Goal: Task Accomplishment & Management: Manage account settings

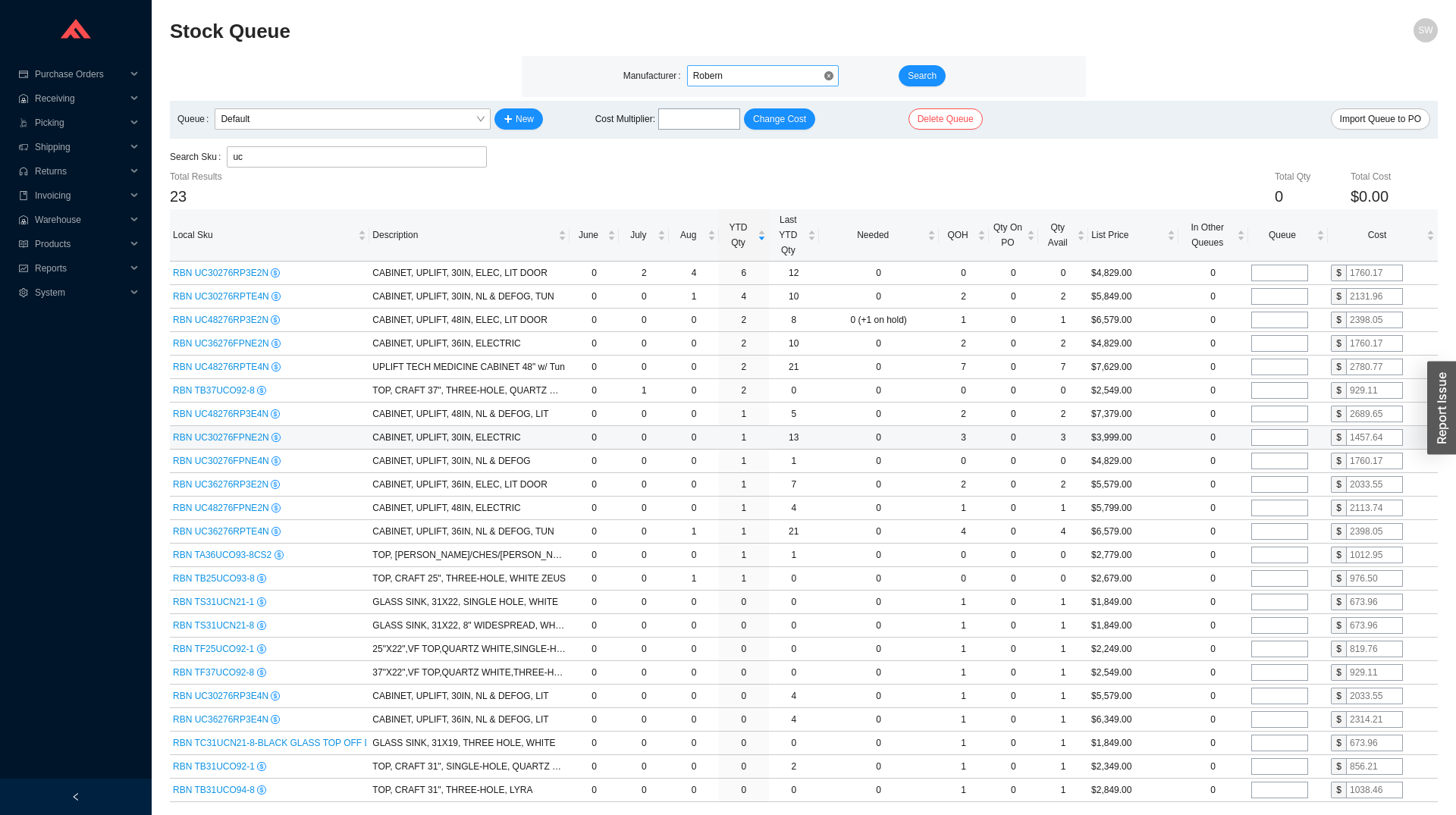
click at [769, 86] on div "Robern" at bounding box center [763, 76] width 152 height 21
type input "geber"
click at [752, 109] on div "Geberit" at bounding box center [762, 103] width 140 height 14
click at [908, 76] on button "Search" at bounding box center [922, 76] width 47 height 21
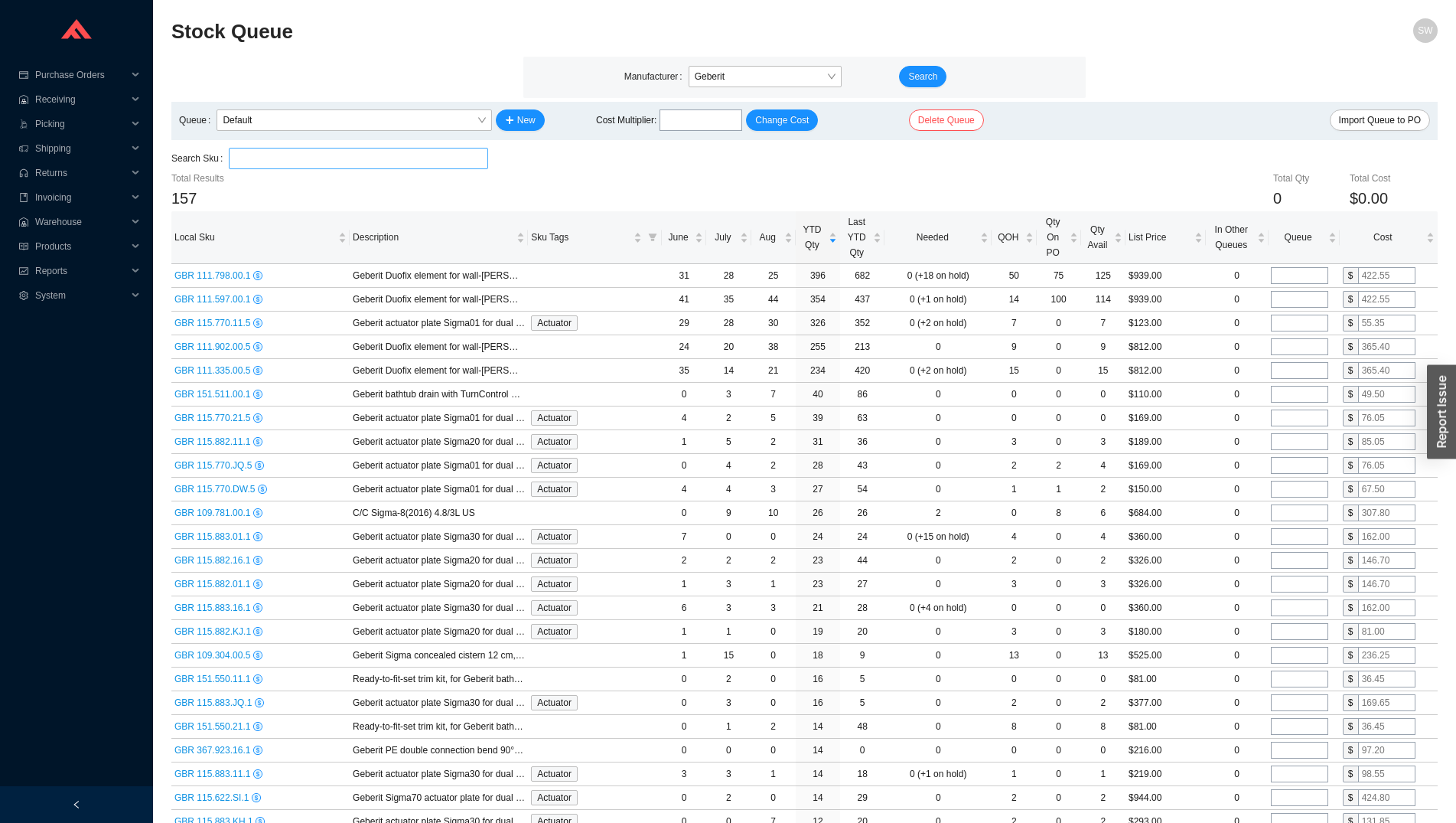
click at [345, 158] on input "search" at bounding box center [357, 158] width 246 height 20
paste input "111.335.00.7"
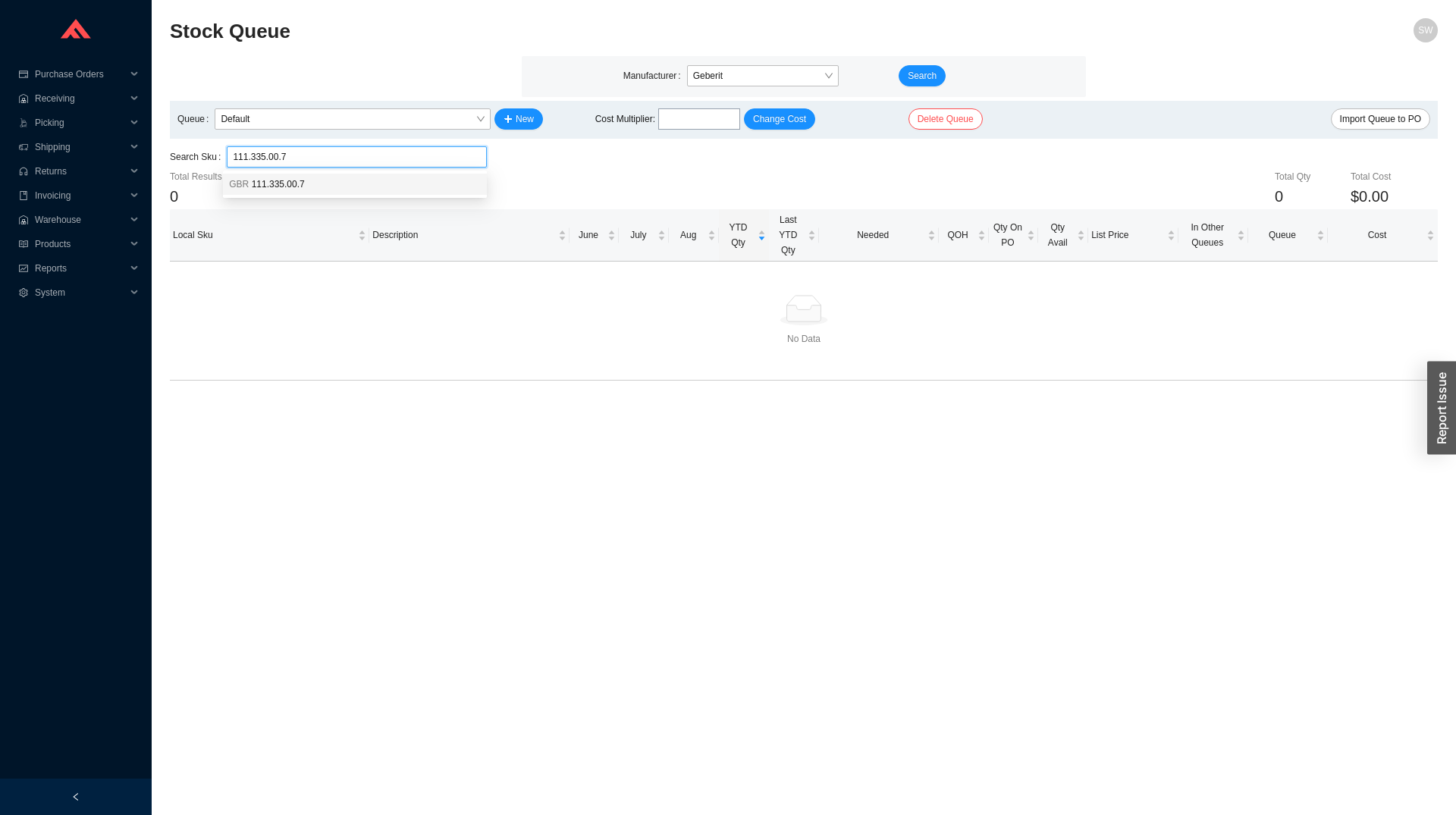
click at [331, 182] on div "GBR 111.335.00.7" at bounding box center [355, 184] width 251 height 14
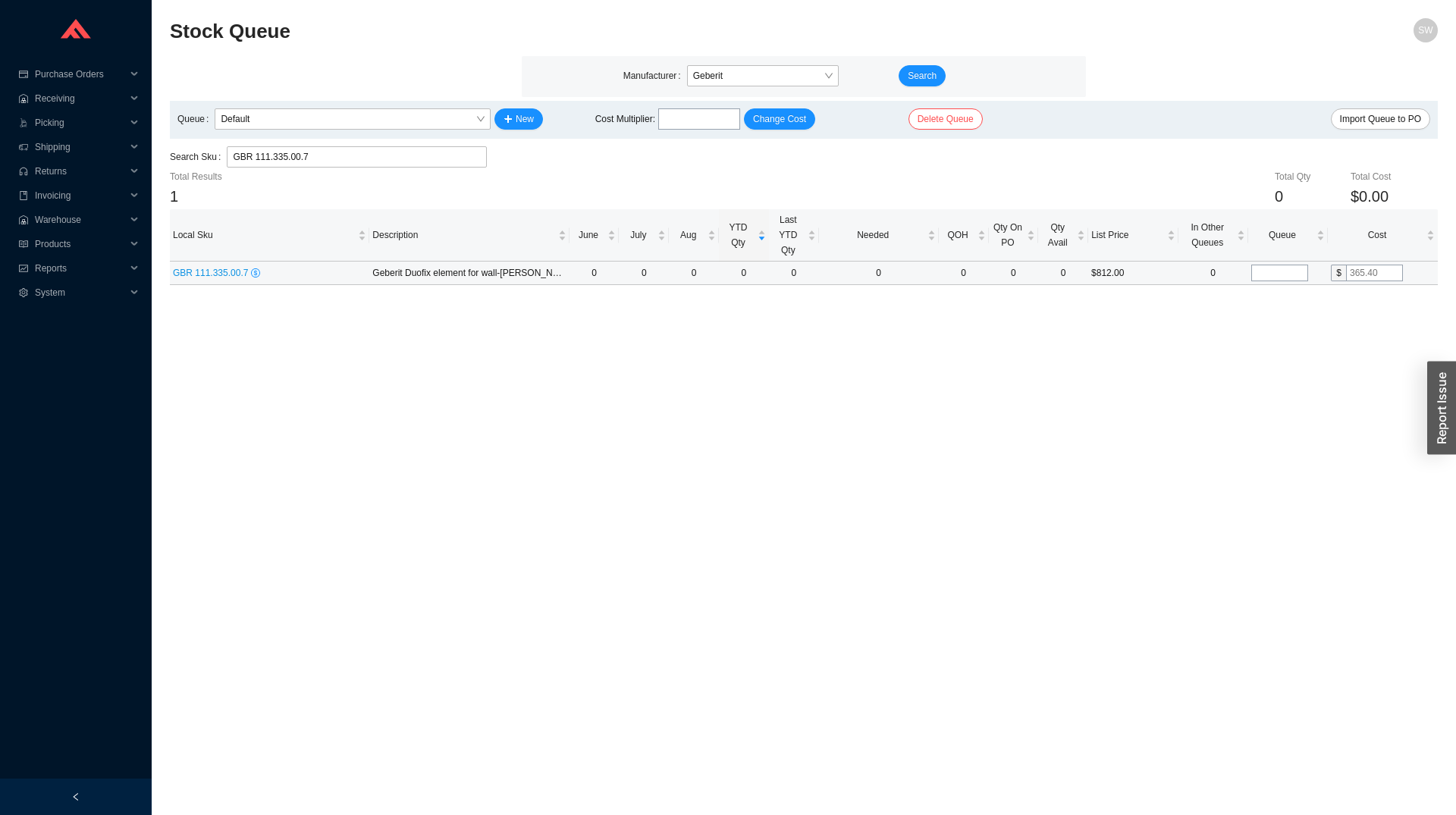
click at [1281, 277] on input "tel" at bounding box center [1280, 272] width 57 height 16
click at [412, 156] on input "GBR 111.335.00.7" at bounding box center [357, 157] width 248 height 20
type input "GBR 111.335.00.7"
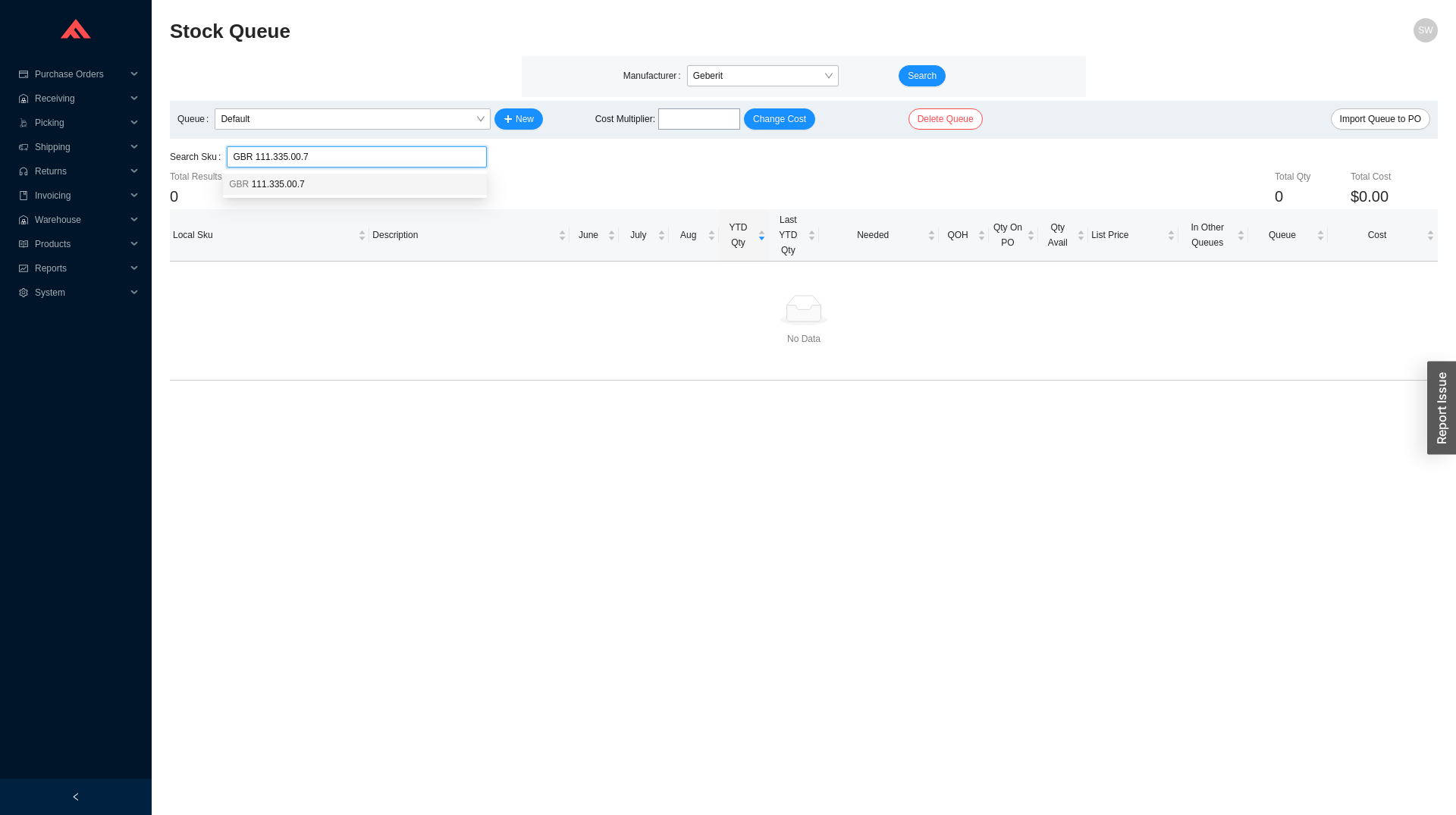
click at [411, 183] on div "GBR 111.335.00.7" at bounding box center [355, 184] width 251 height 14
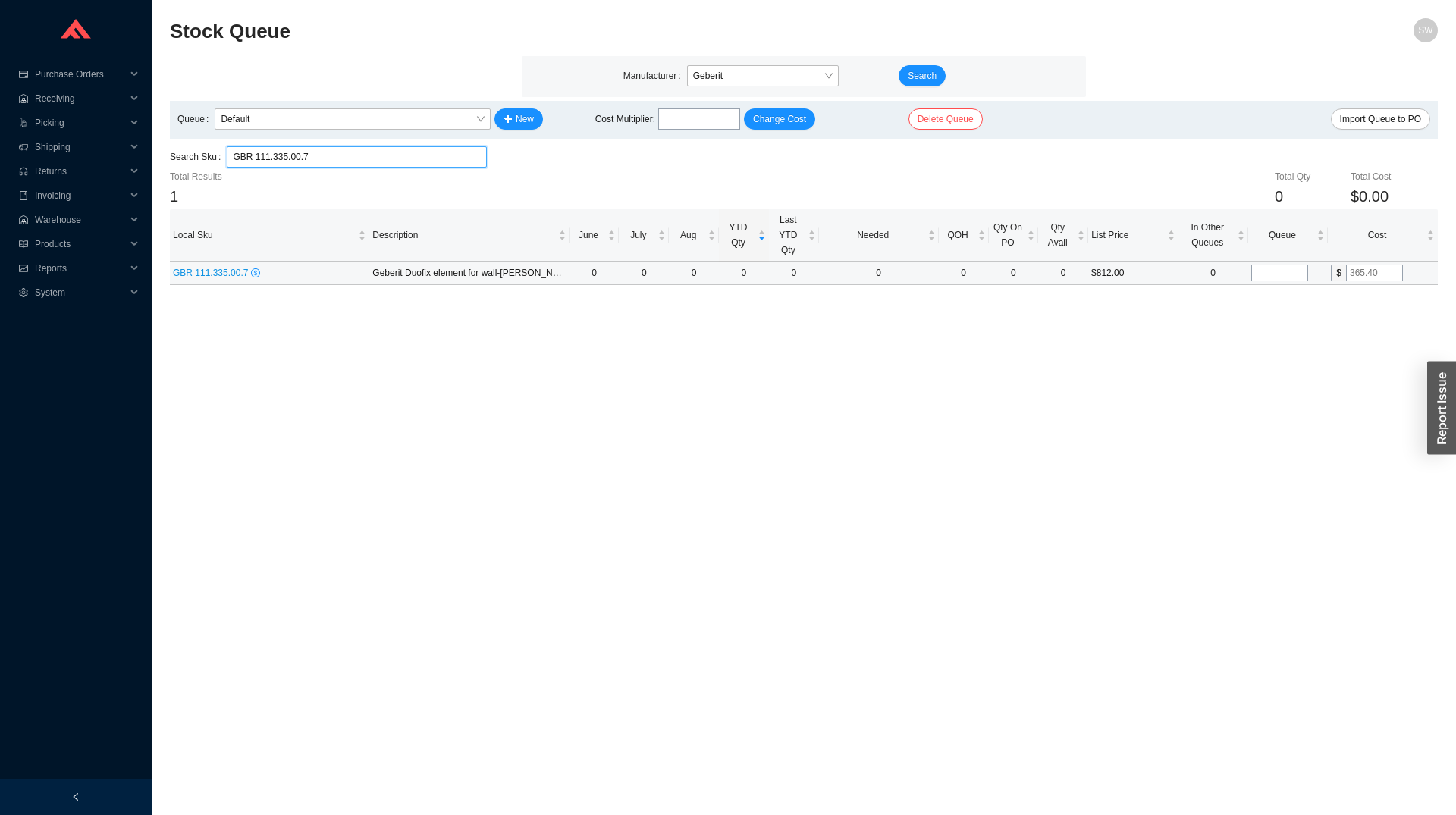
click at [1270, 265] on input "tel" at bounding box center [1280, 272] width 57 height 16
type input "75"
click at [1363, 271] on input "text" at bounding box center [1374, 272] width 57 height 16
type input "260"
click at [1272, 337] on main "Stock Queue SW Manufacturer Geberit Search Queue Default New Cost Multiplier : …" at bounding box center [804, 416] width 1268 height 797
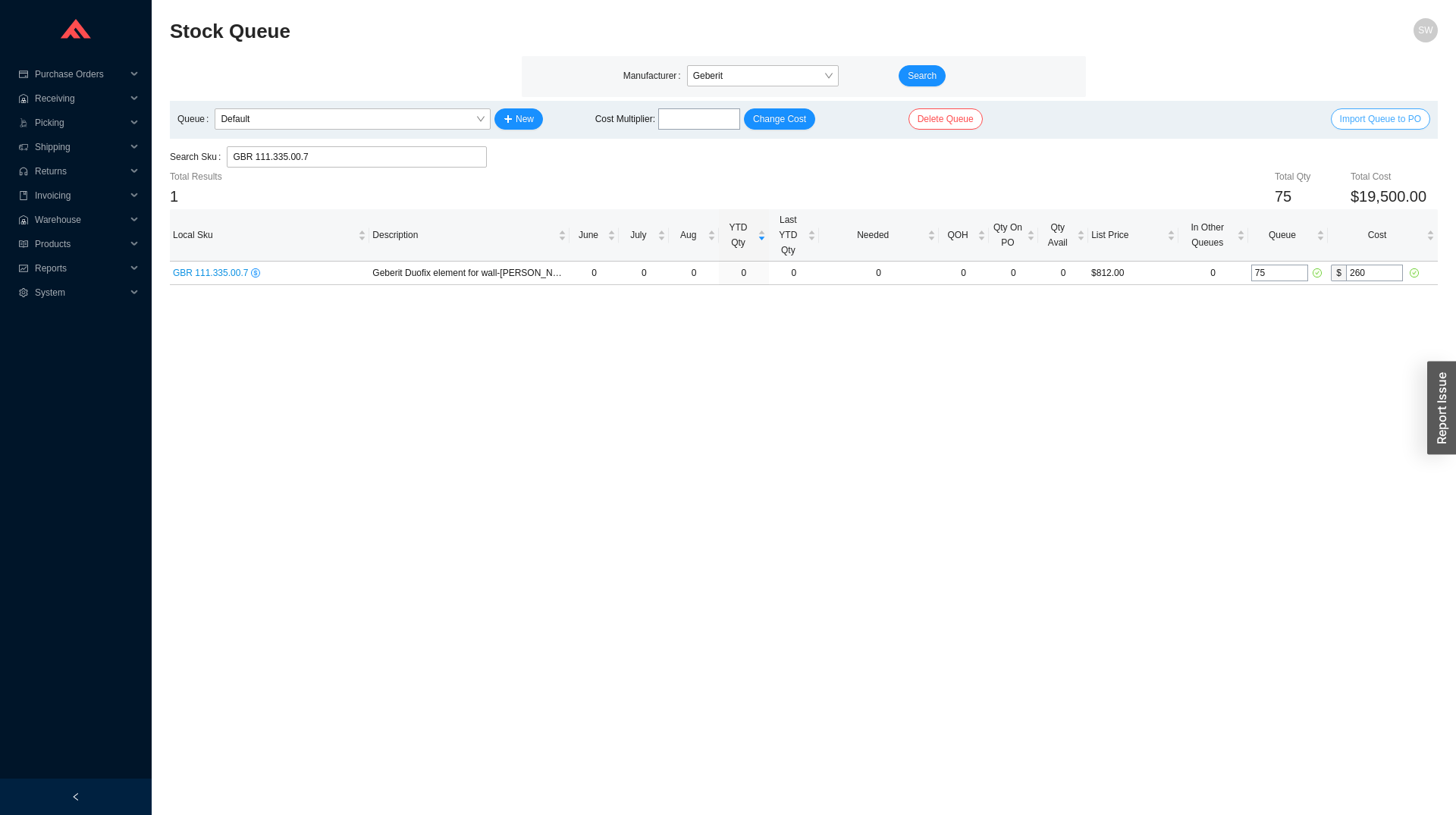
click at [1374, 113] on span "Import Queue to PO" at bounding box center [1380, 119] width 81 height 16
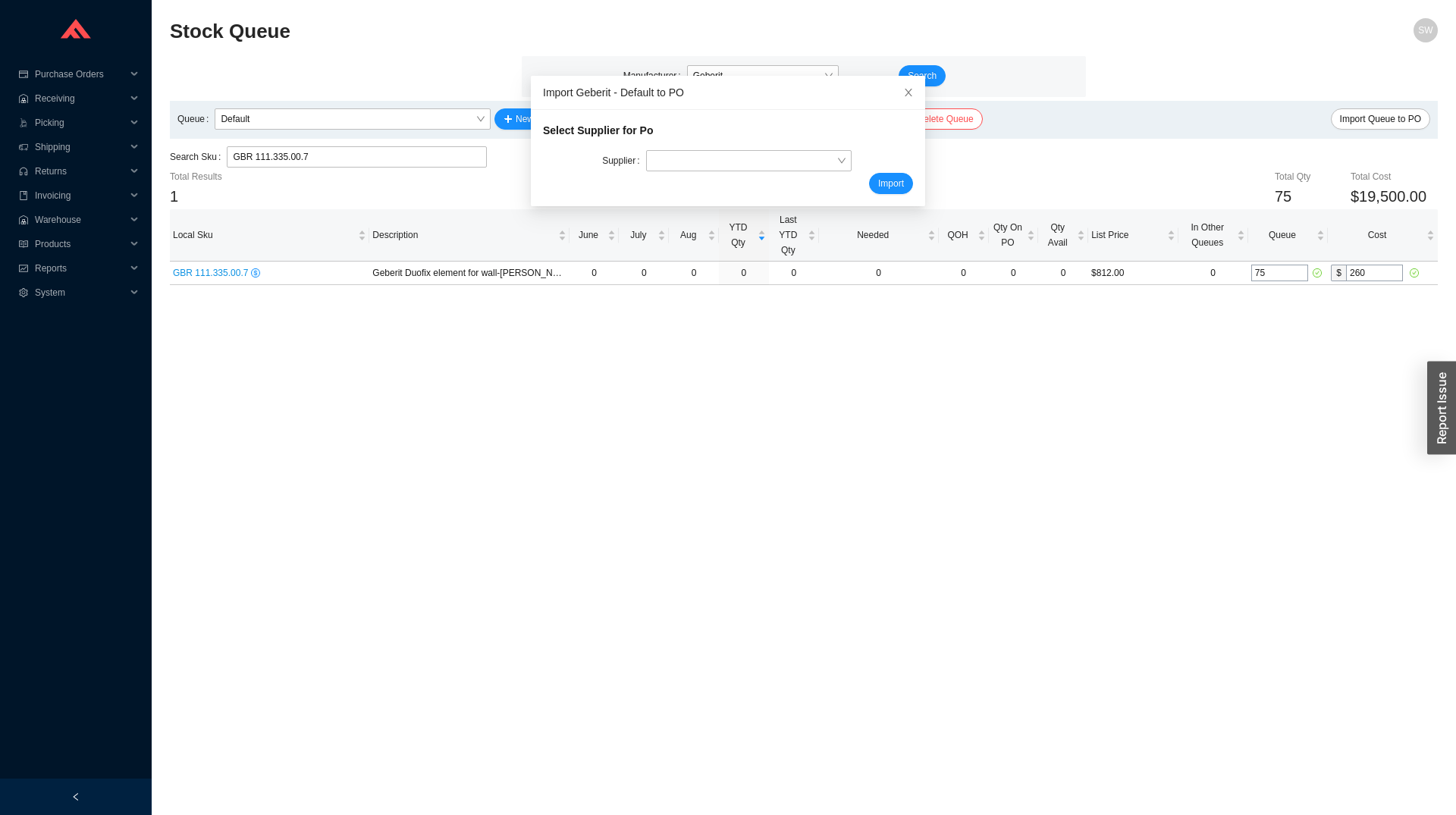
click at [715, 148] on div "Select Supplier for Po" at bounding box center [727, 136] width 370 height 28
click at [715, 153] on input "search" at bounding box center [744, 161] width 184 height 20
click at [704, 209] on div "GEBERIT" at bounding box center [735, 209] width 187 height 14
click at [878, 182] on span "Import" at bounding box center [891, 184] width 26 height 16
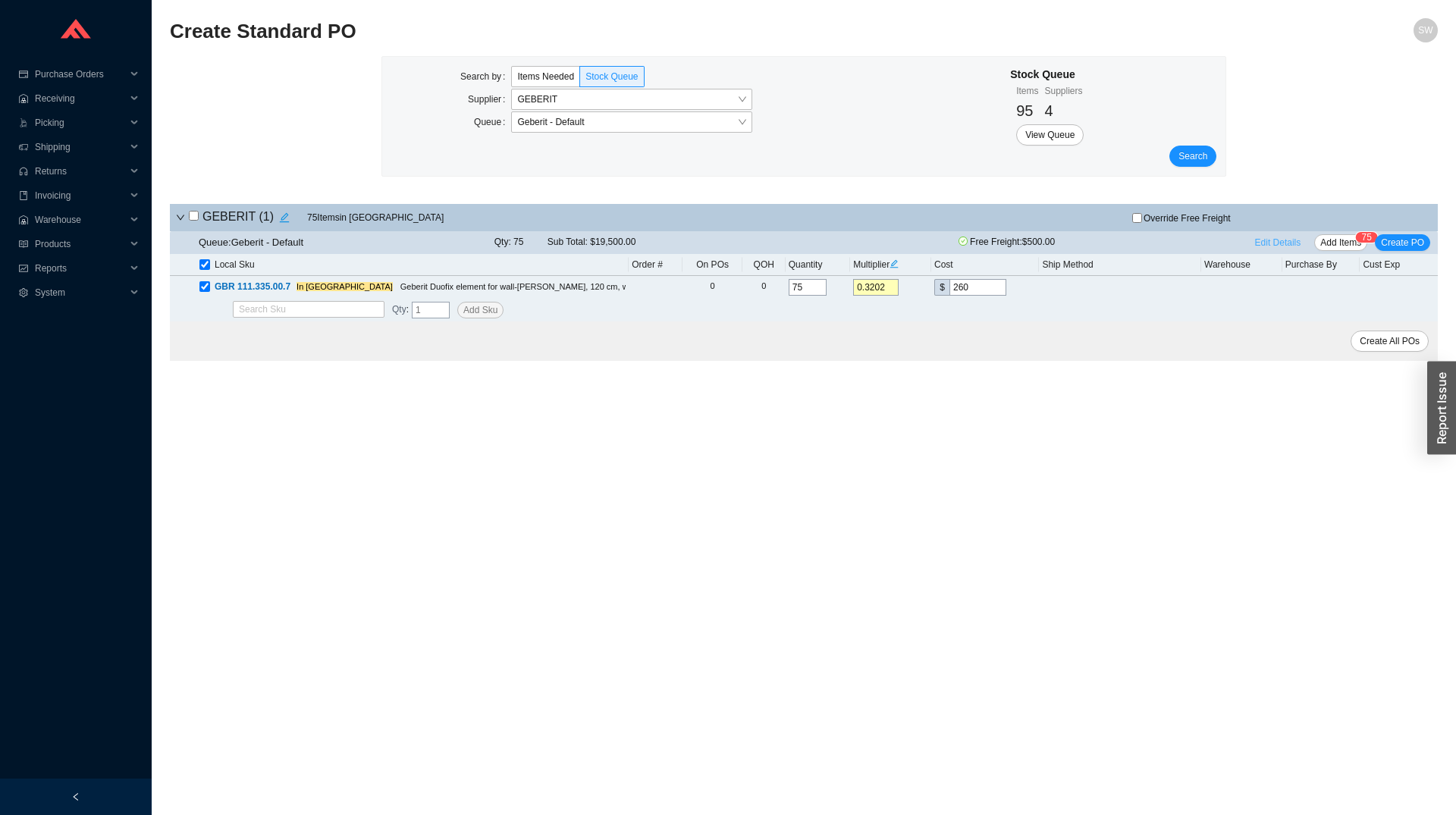
click at [1294, 249] on span "Edit Details" at bounding box center [1278, 242] width 47 height 16
select select "1"
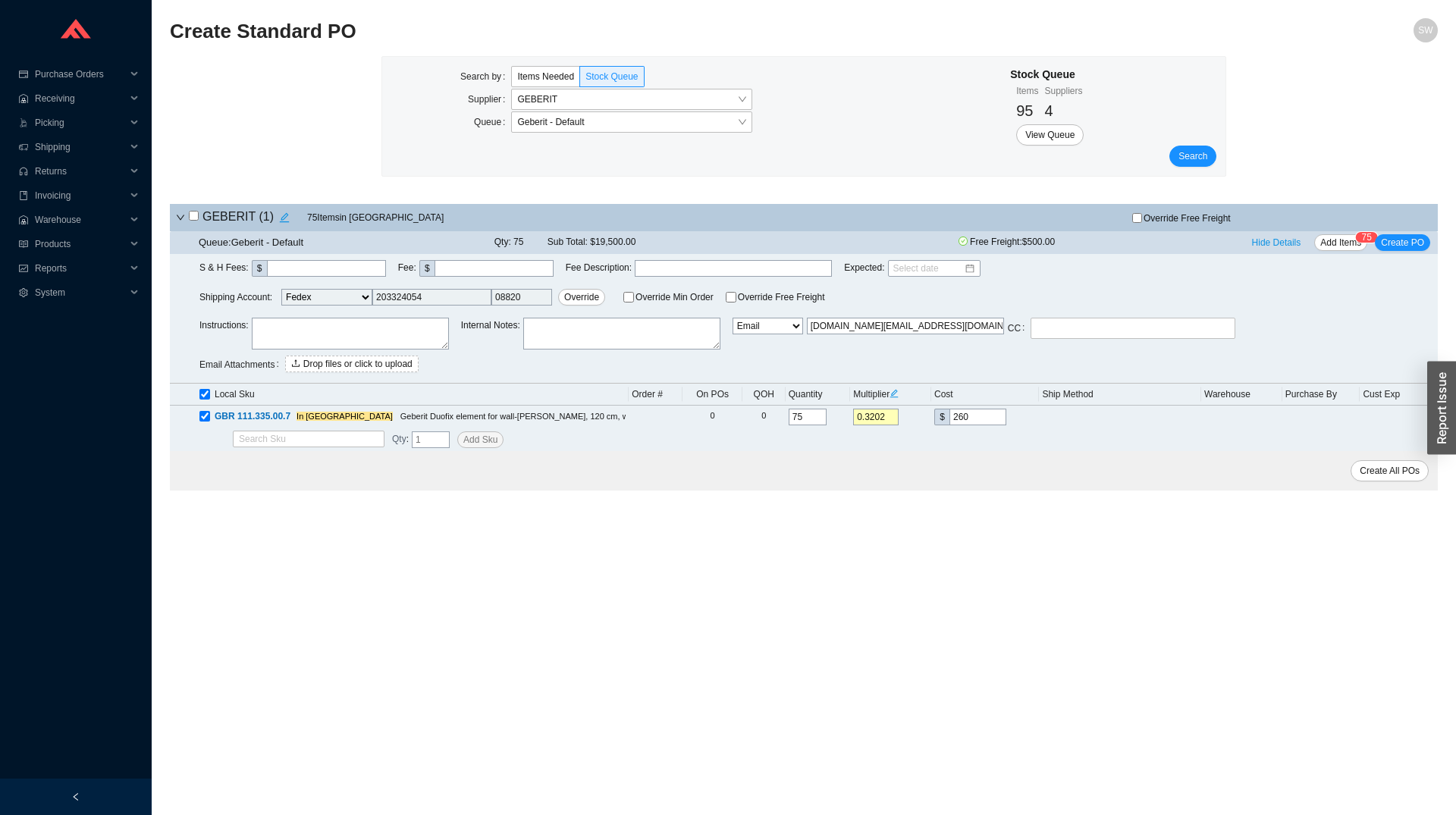
click at [270, 325] on textarea at bounding box center [350, 333] width 198 height 32
paste textarea "Quote # 1411941621 (499 Presidents Street)"
type textarea "Quote # 1411941621 (499 Presidents Street)"
select select "5"
click option "Email Buyer" at bounding box center [0, 0] width 0 height 0
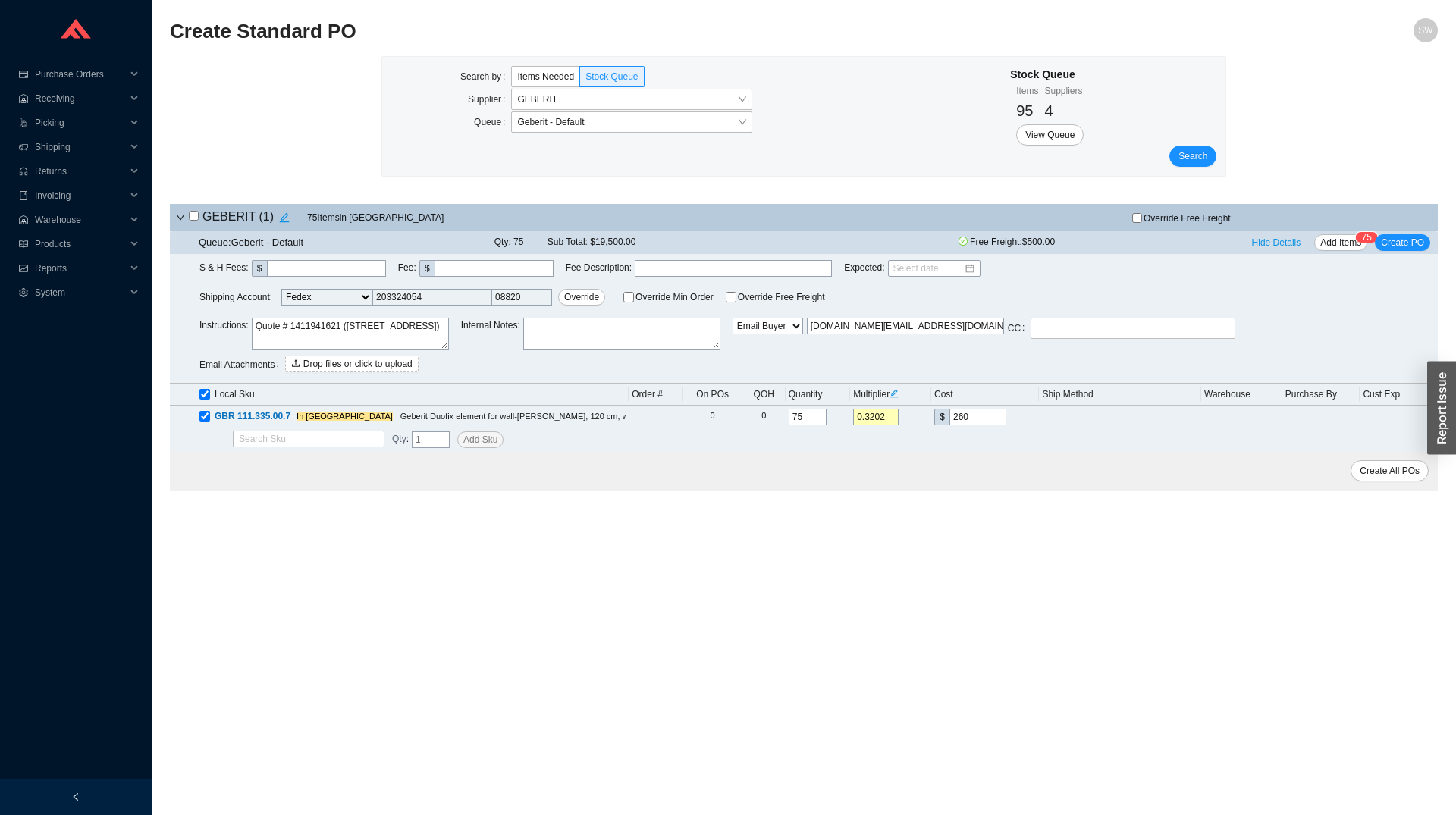
type input "sammyw@homeandstone.com"
click at [1411, 250] on span "Create PO" at bounding box center [1402, 242] width 43 height 16
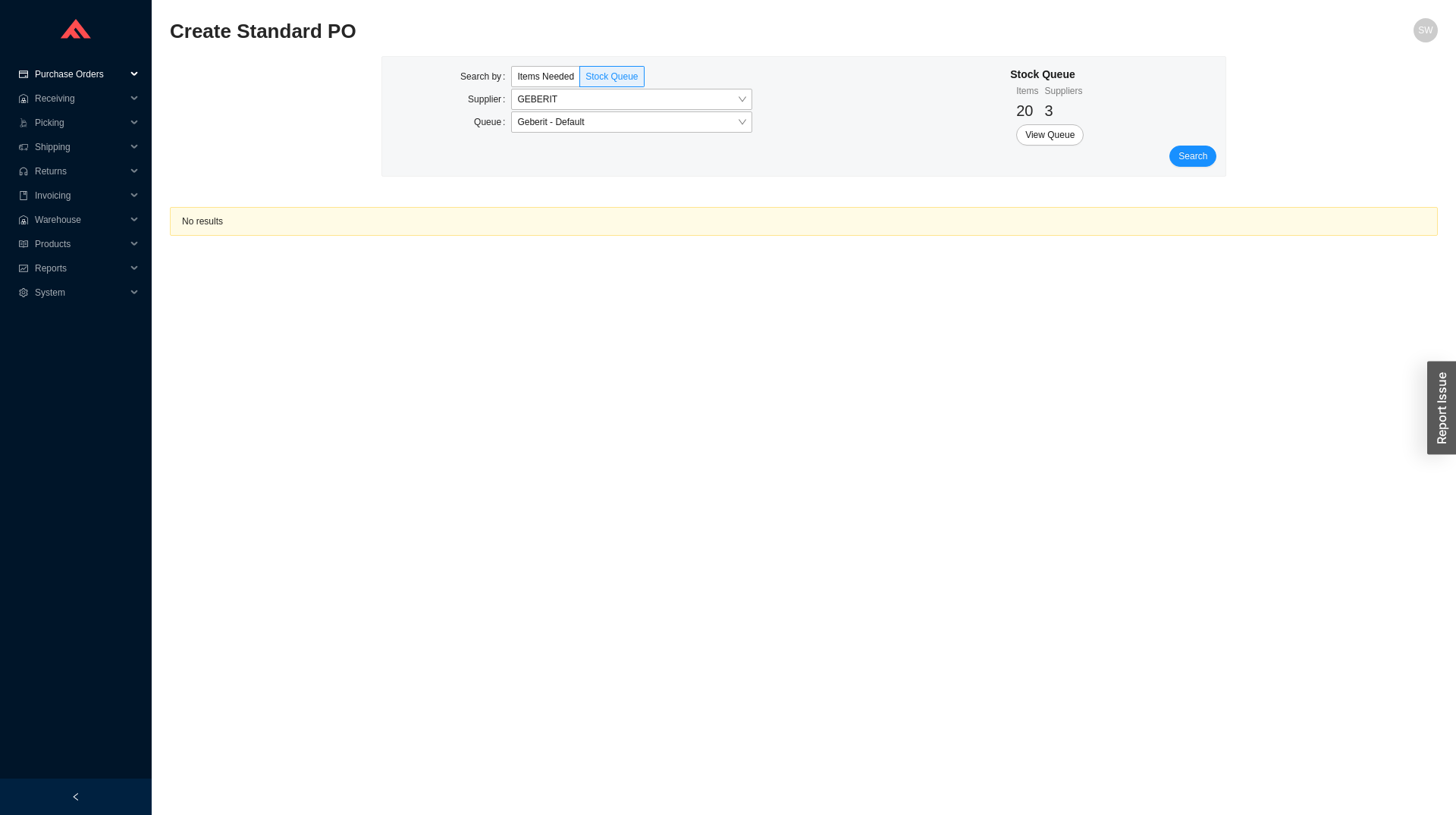
click at [69, 75] on span "Purchase Orders" at bounding box center [81, 74] width 91 height 24
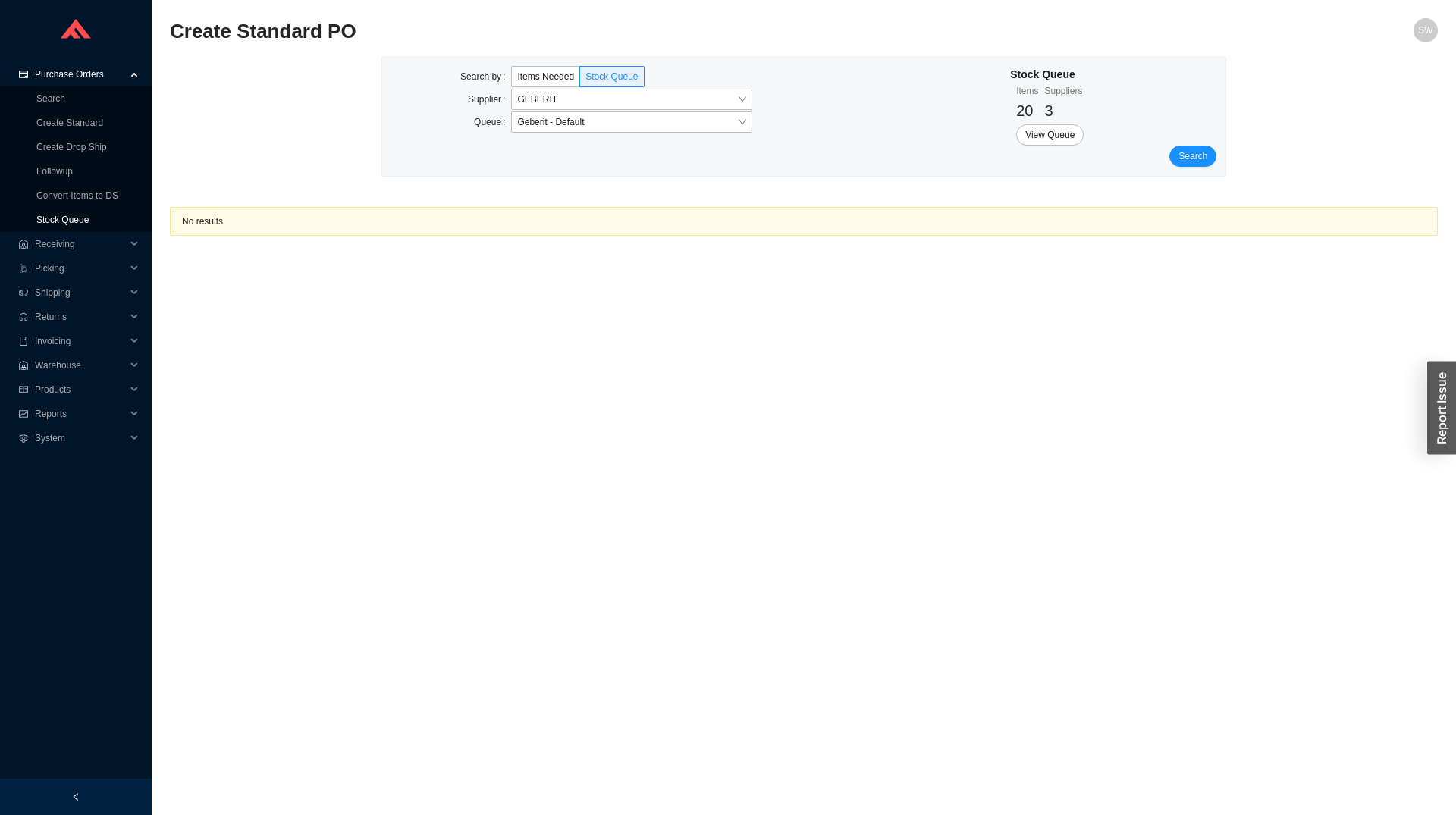
click at [82, 215] on link "Stock Queue" at bounding box center [63, 219] width 52 height 11
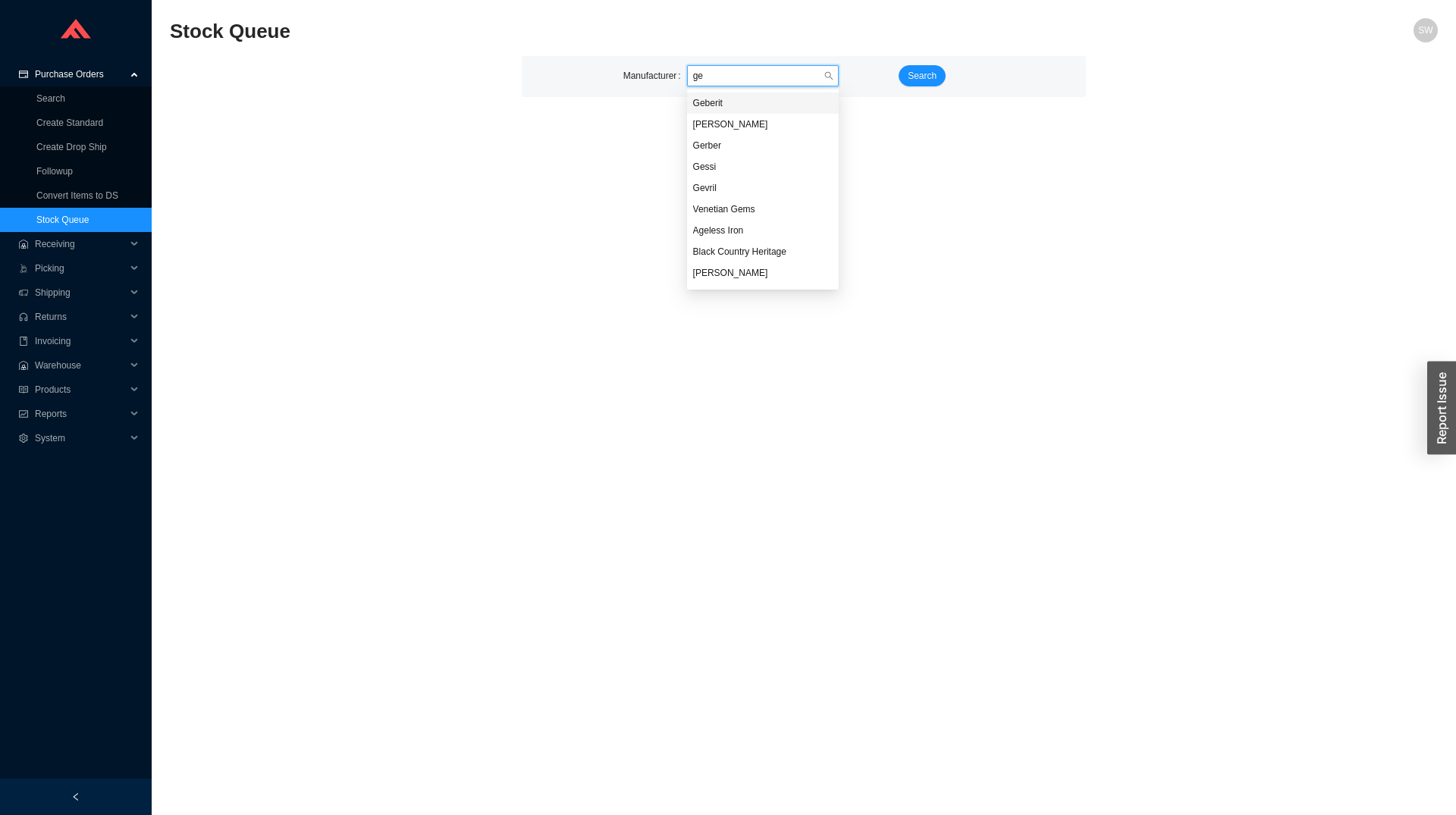
type input "geb"
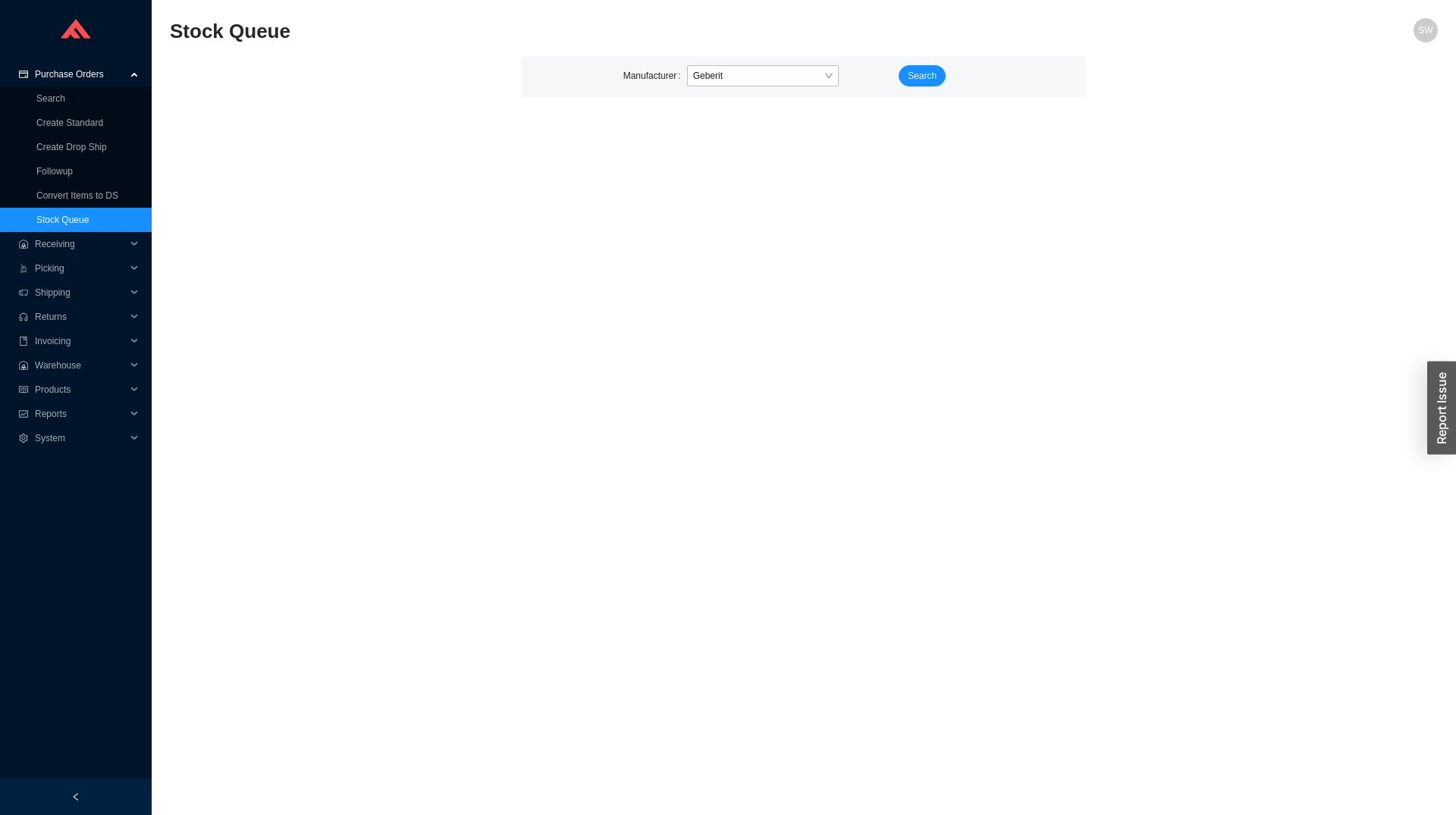
click at [907, 88] on div "Search" at bounding box center [941, 77] width 91 height 23
click at [908, 86] on div "Search" at bounding box center [941, 77] width 91 height 23
click at [916, 78] on span "Search" at bounding box center [921, 76] width 29 height 16
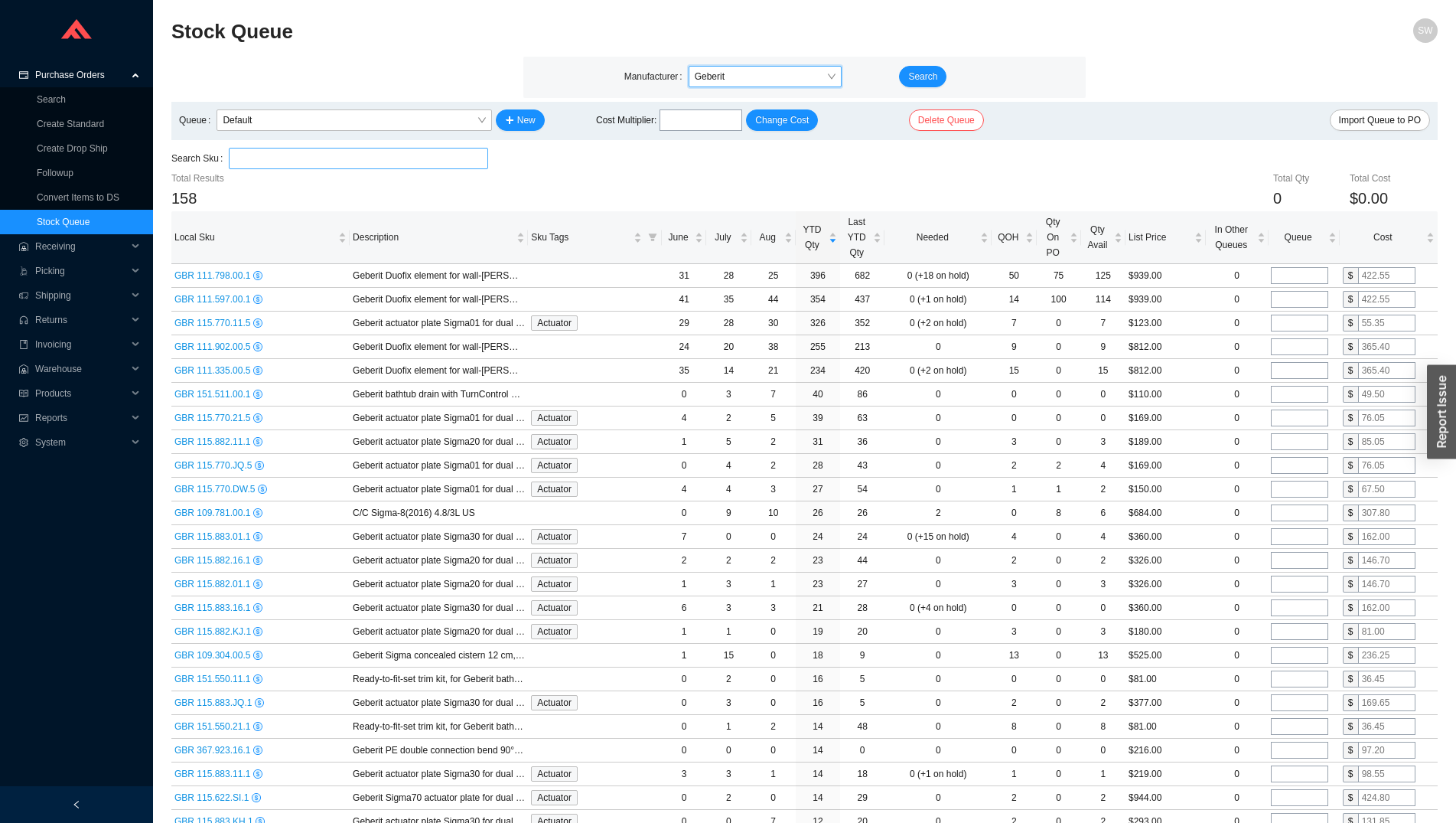
click at [399, 157] on input "search" at bounding box center [357, 158] width 246 height 20
paste input "111.902.00.7"
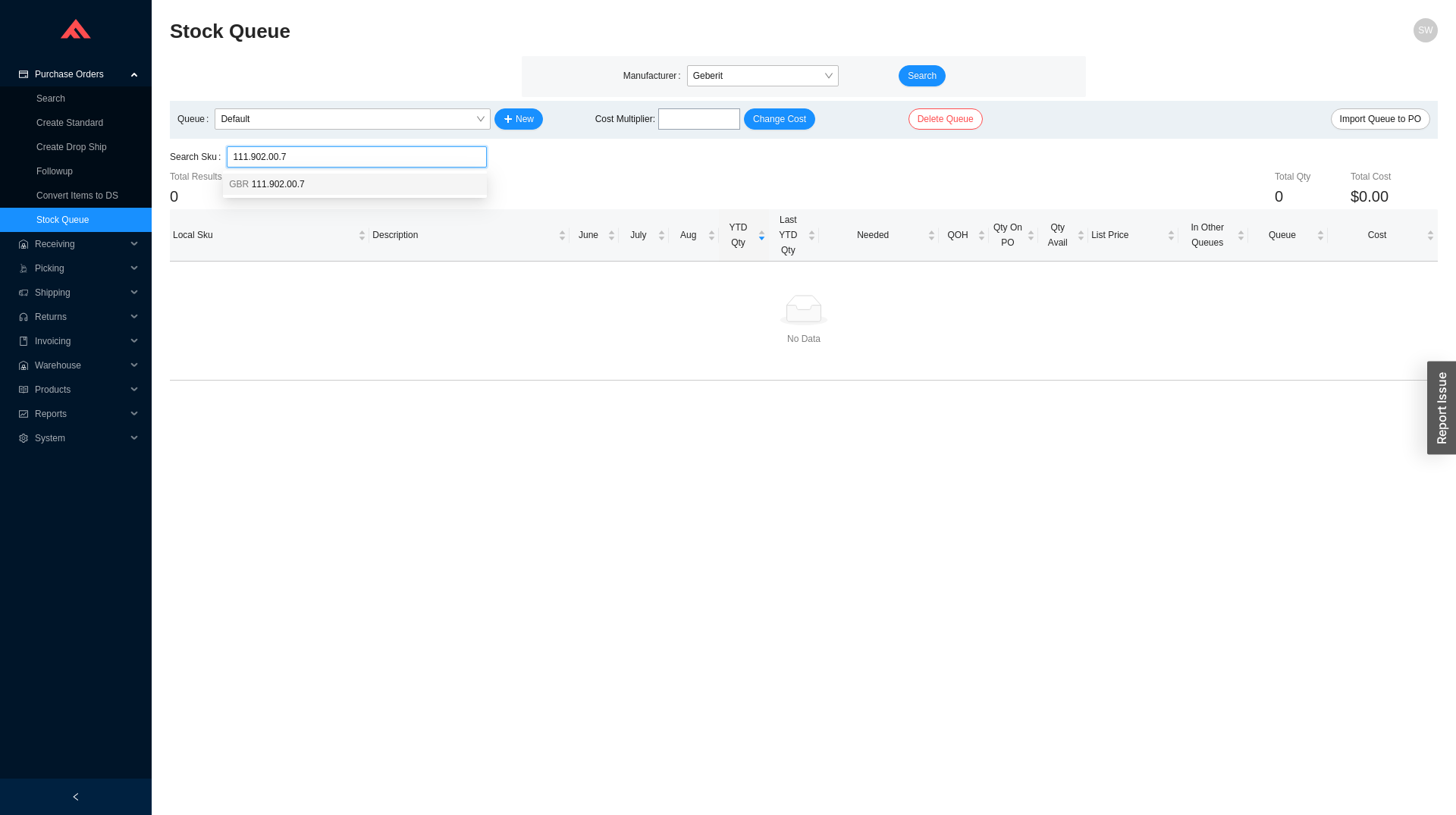
click at [388, 177] on div "GBR 111.902.00.7" at bounding box center [354, 184] width 264 height 21
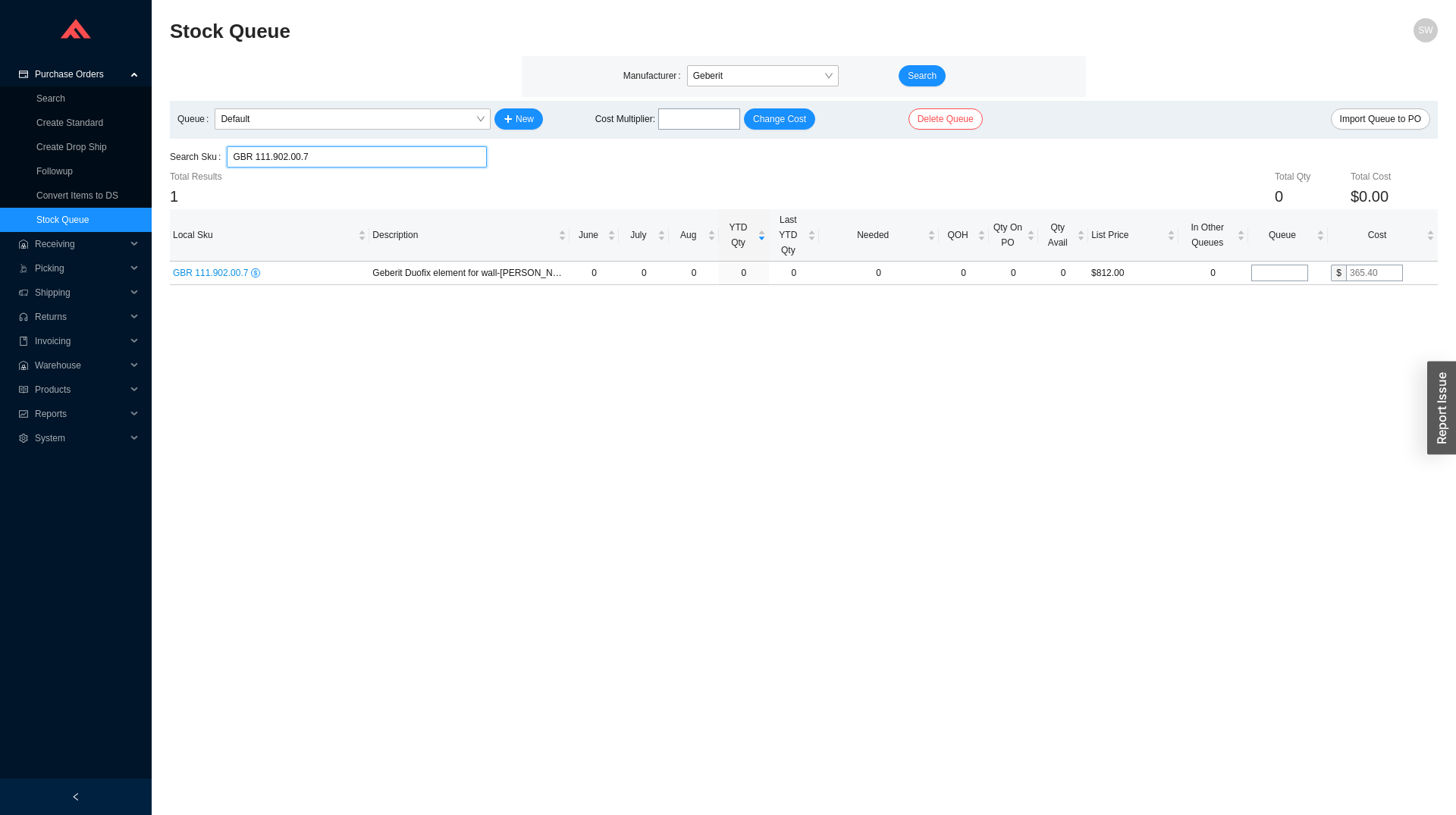
type input "GBR 111.902.00.7"
click at [1292, 271] on input "tel" at bounding box center [1280, 272] width 57 height 16
type input "75"
click at [1371, 272] on input "text" at bounding box center [1374, 272] width 57 height 16
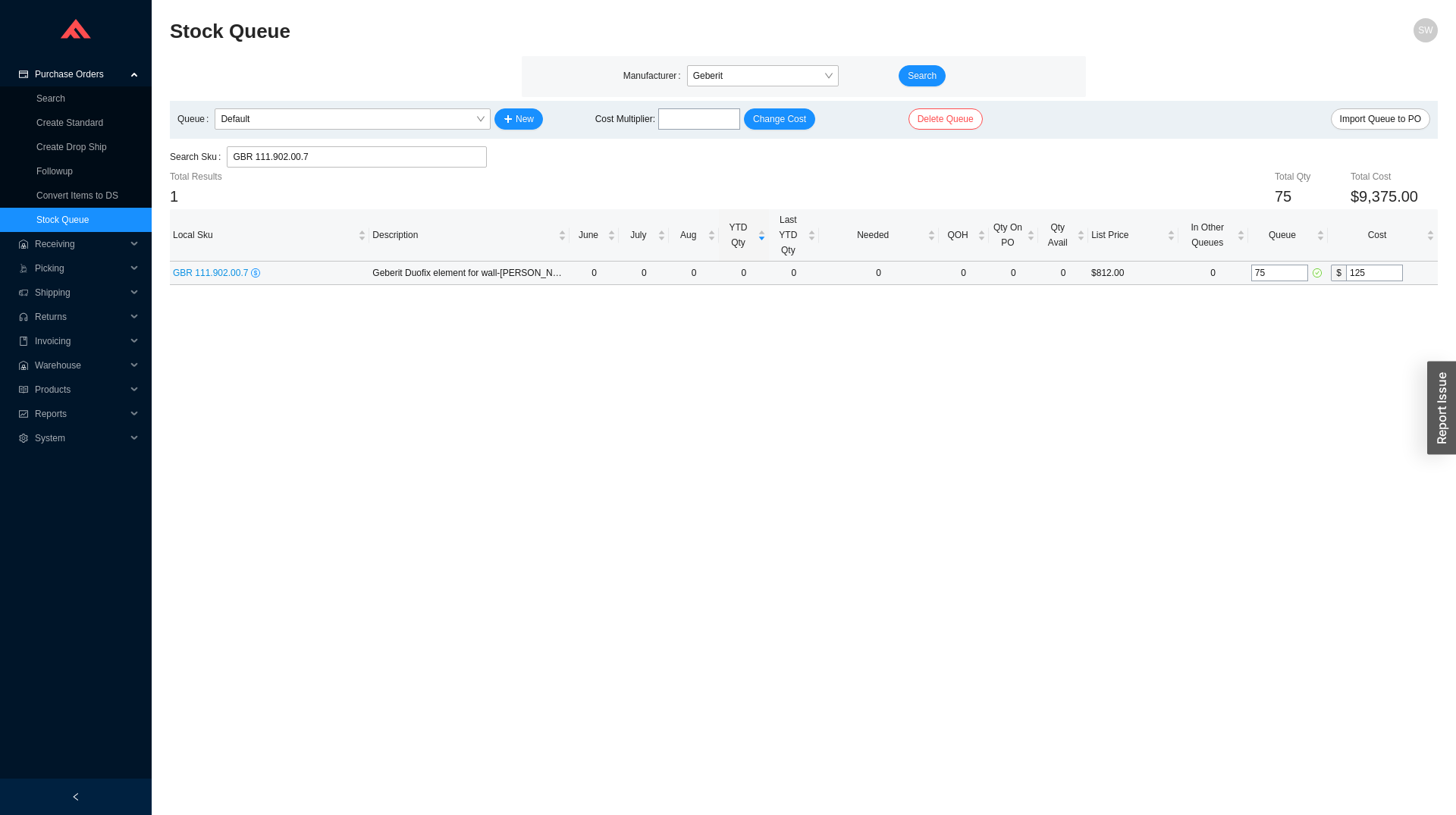
click at [1365, 269] on input "125" at bounding box center [1374, 272] width 57 height 16
type input "260"
click at [1134, 316] on main "Stock Queue SW Manufacturer Geberit Search Queue Default New Cost Multiplier : …" at bounding box center [804, 416] width 1268 height 797
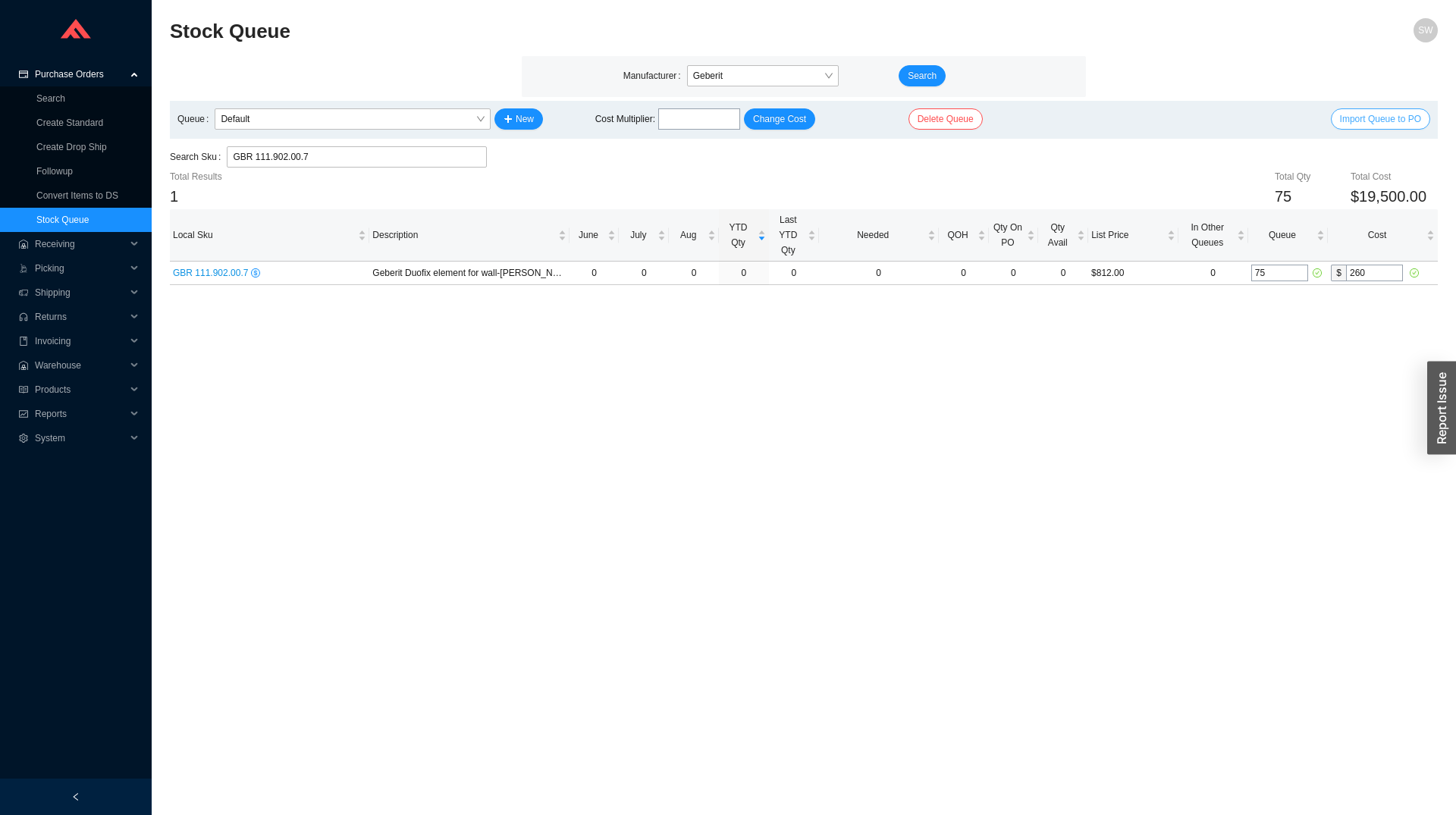
click at [1410, 113] on span "Import Queue to PO" at bounding box center [1380, 119] width 81 height 16
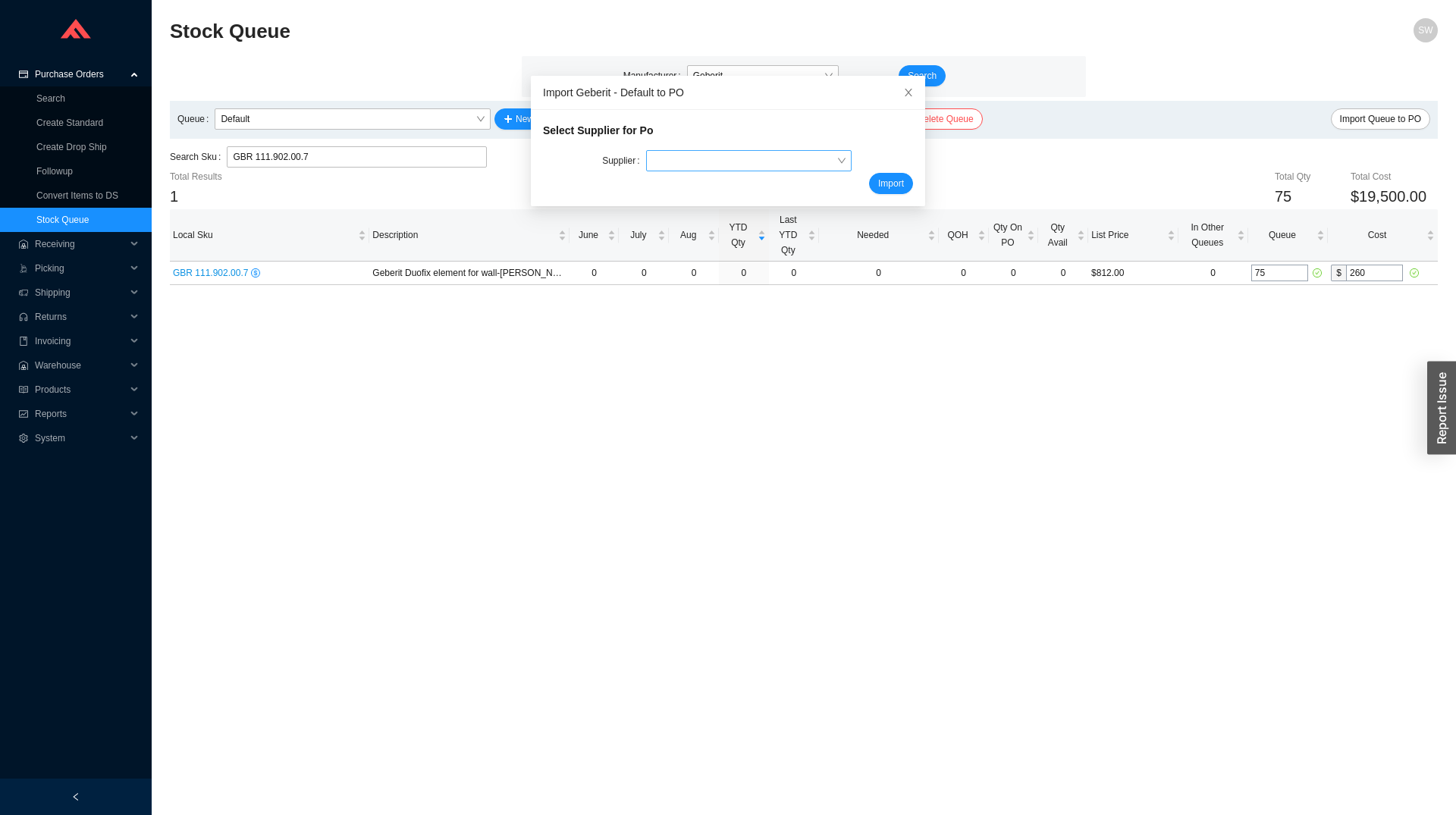
click at [792, 162] on input "search" at bounding box center [744, 161] width 184 height 20
click at [745, 212] on div "GEBERIT" at bounding box center [735, 209] width 187 height 14
click at [869, 189] on button "Import" at bounding box center [891, 184] width 44 height 21
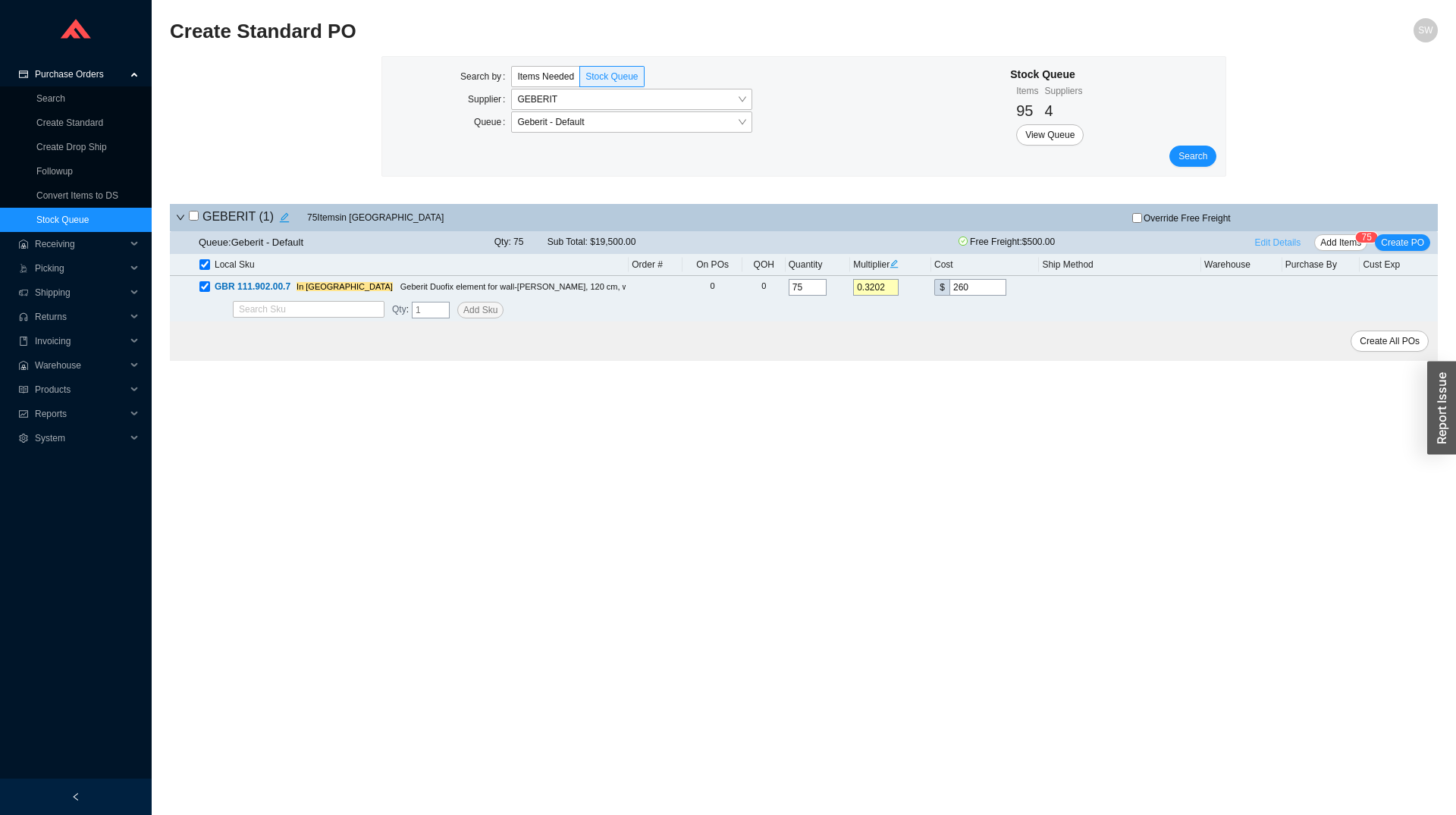
click at [1271, 243] on span "Edit Details" at bounding box center [1278, 242] width 47 height 16
select select "1"
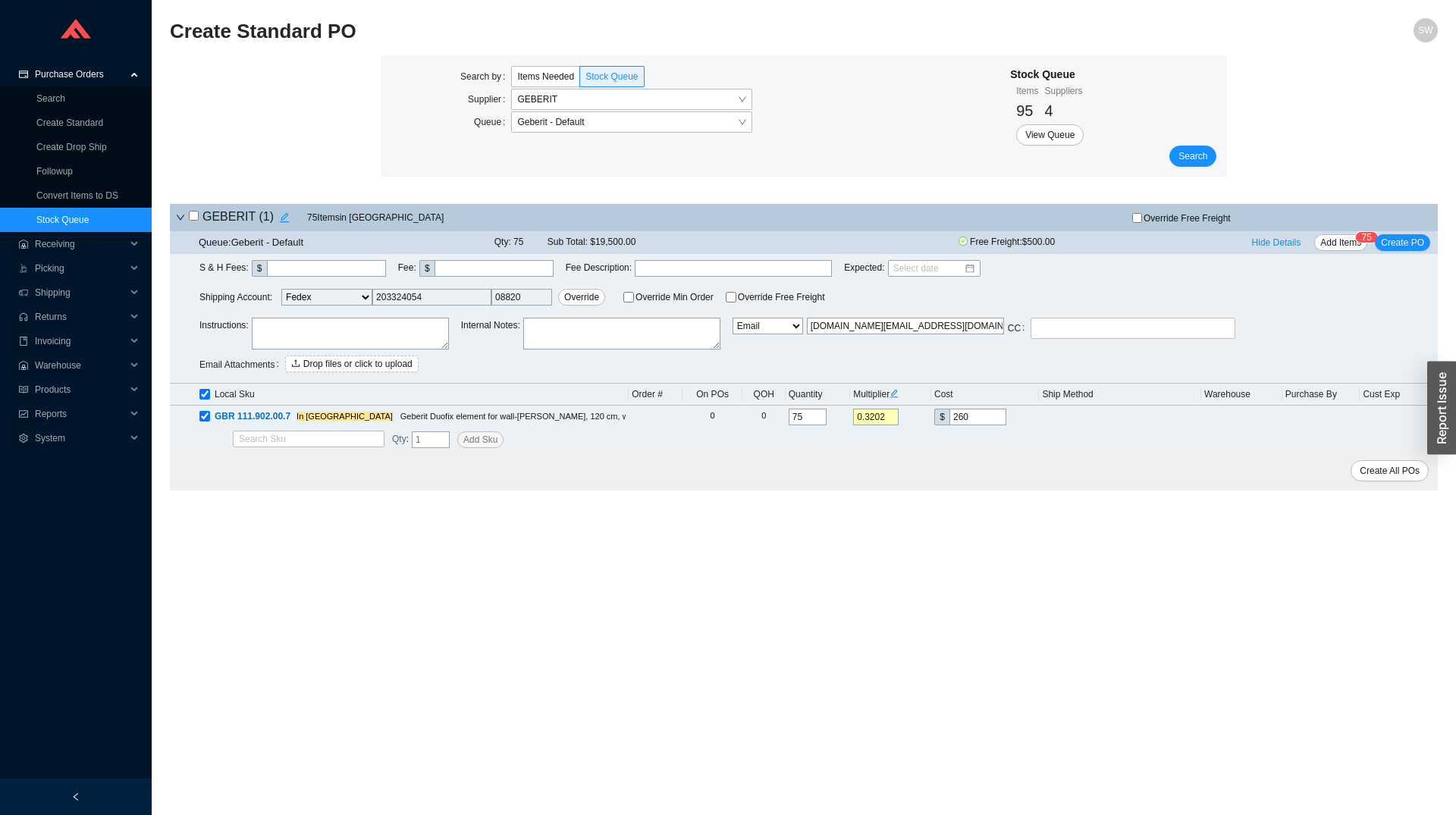
click at [276, 329] on textarea at bounding box center [350, 333] width 198 height 32
paste textarea "Quote # 1411941619 (132 east 125th Street)"
type textarea "Quote # 1411941619 (132 east 125th Street)"
click at [1399, 246] on span "Create PO" at bounding box center [1402, 242] width 43 height 16
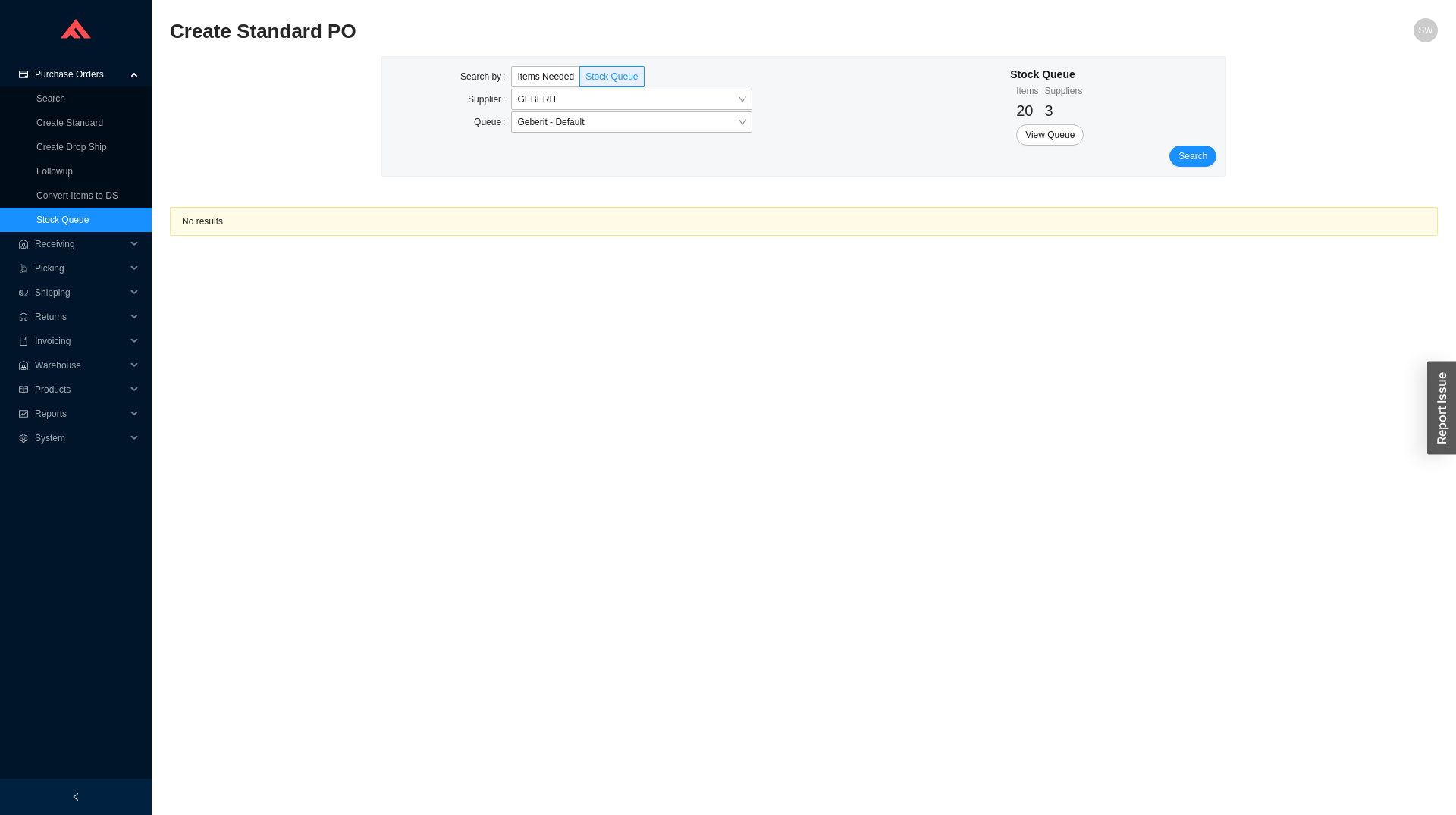
click at [80, 215] on link "Stock Queue" at bounding box center [63, 219] width 52 height 11
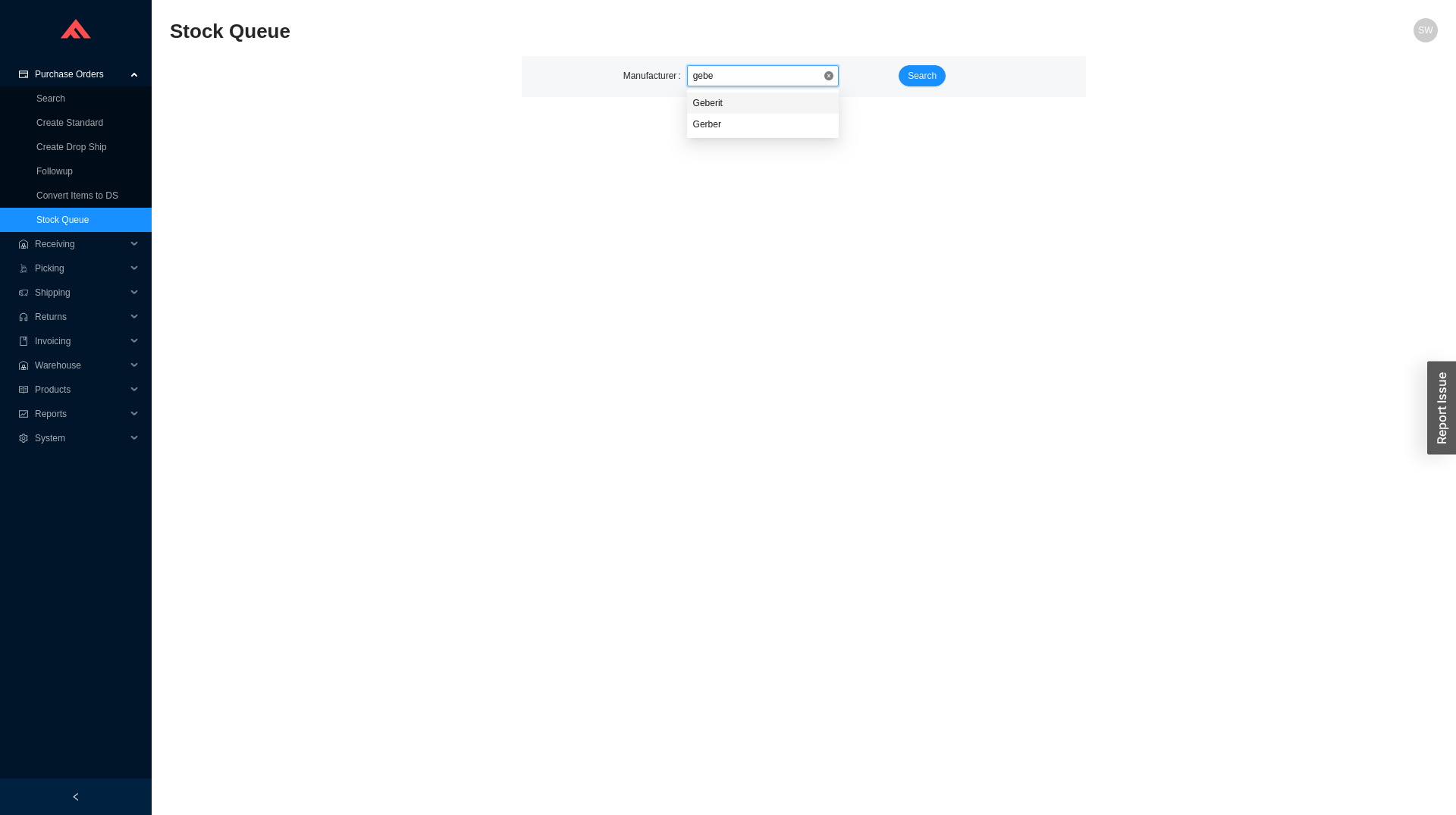
type input "geber"
click at [912, 78] on span "Search" at bounding box center [921, 76] width 29 height 16
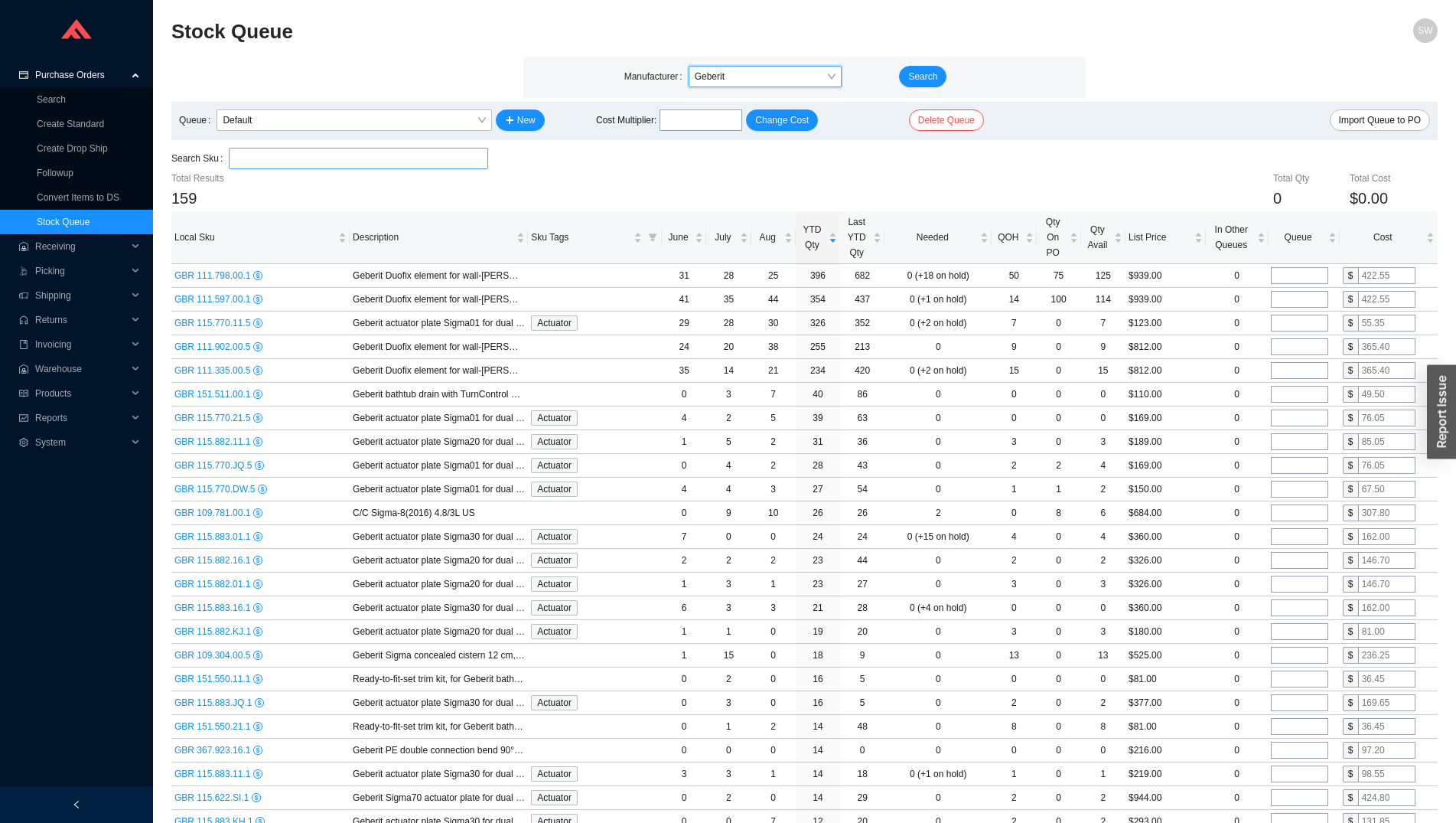
click at [294, 161] on input "search" at bounding box center [357, 158] width 246 height 20
paste input "Quote # 1411941619 (132 east 125th Street)"
type input "Quote # 1411941619 (132 east 125th Street)"
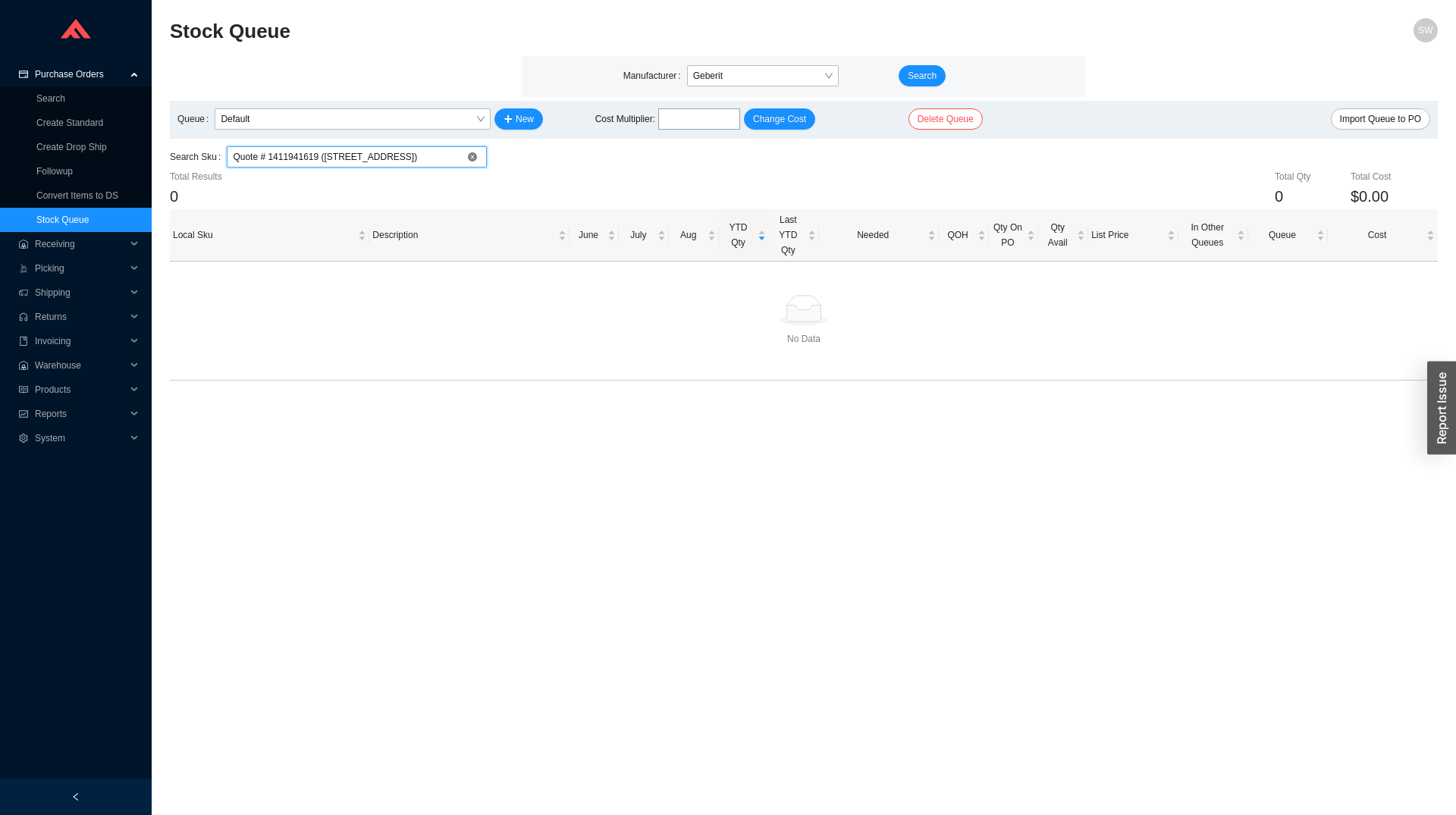
click at [291, 159] on input "Quote # 1411941619 (132 east 125th Street)" at bounding box center [357, 157] width 248 height 20
click at [277, 162] on input "111.597.00.7" at bounding box center [357, 157] width 248 height 20
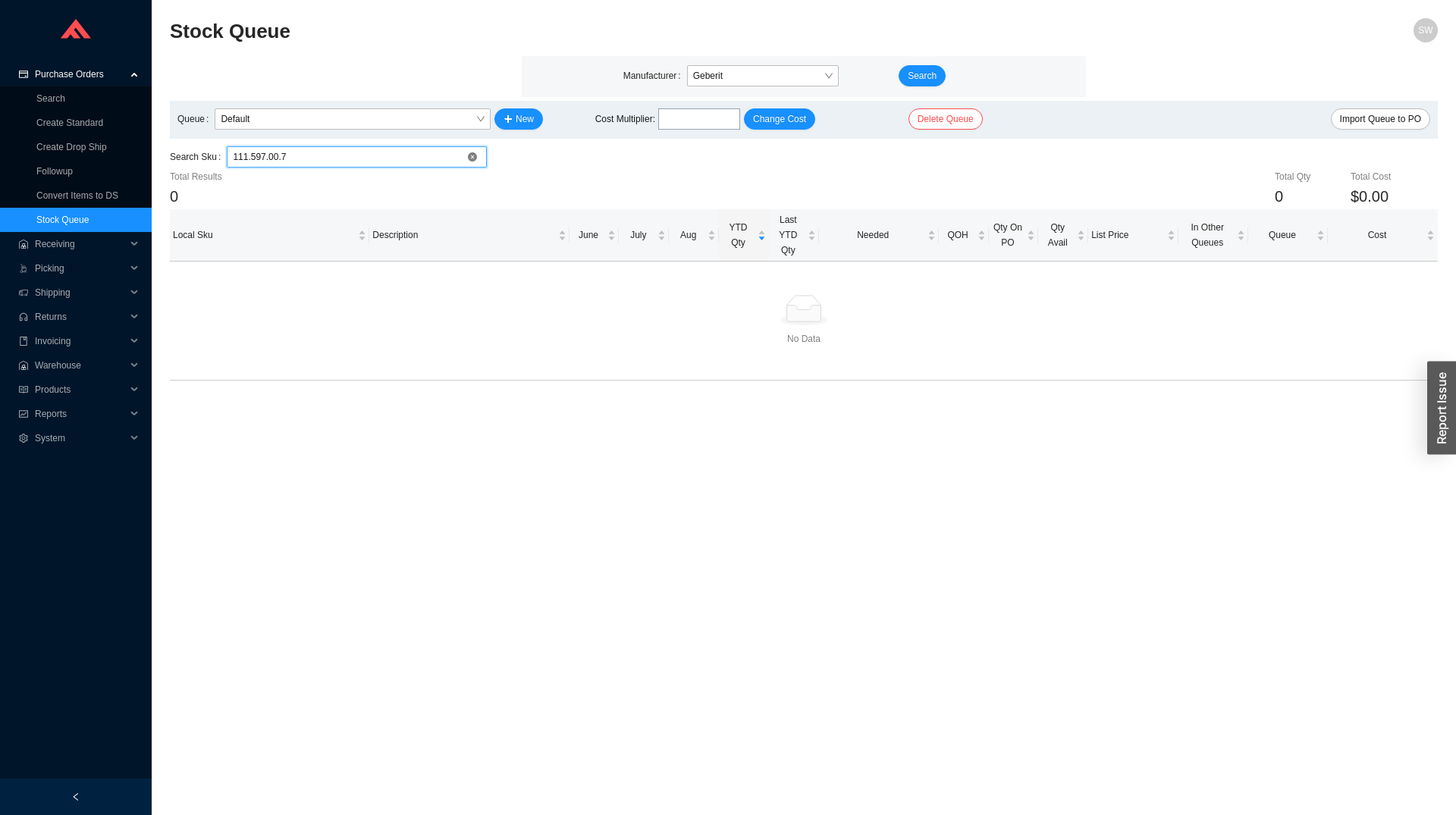
click at [277, 162] on input "111.597.00.7" at bounding box center [357, 157] width 248 height 20
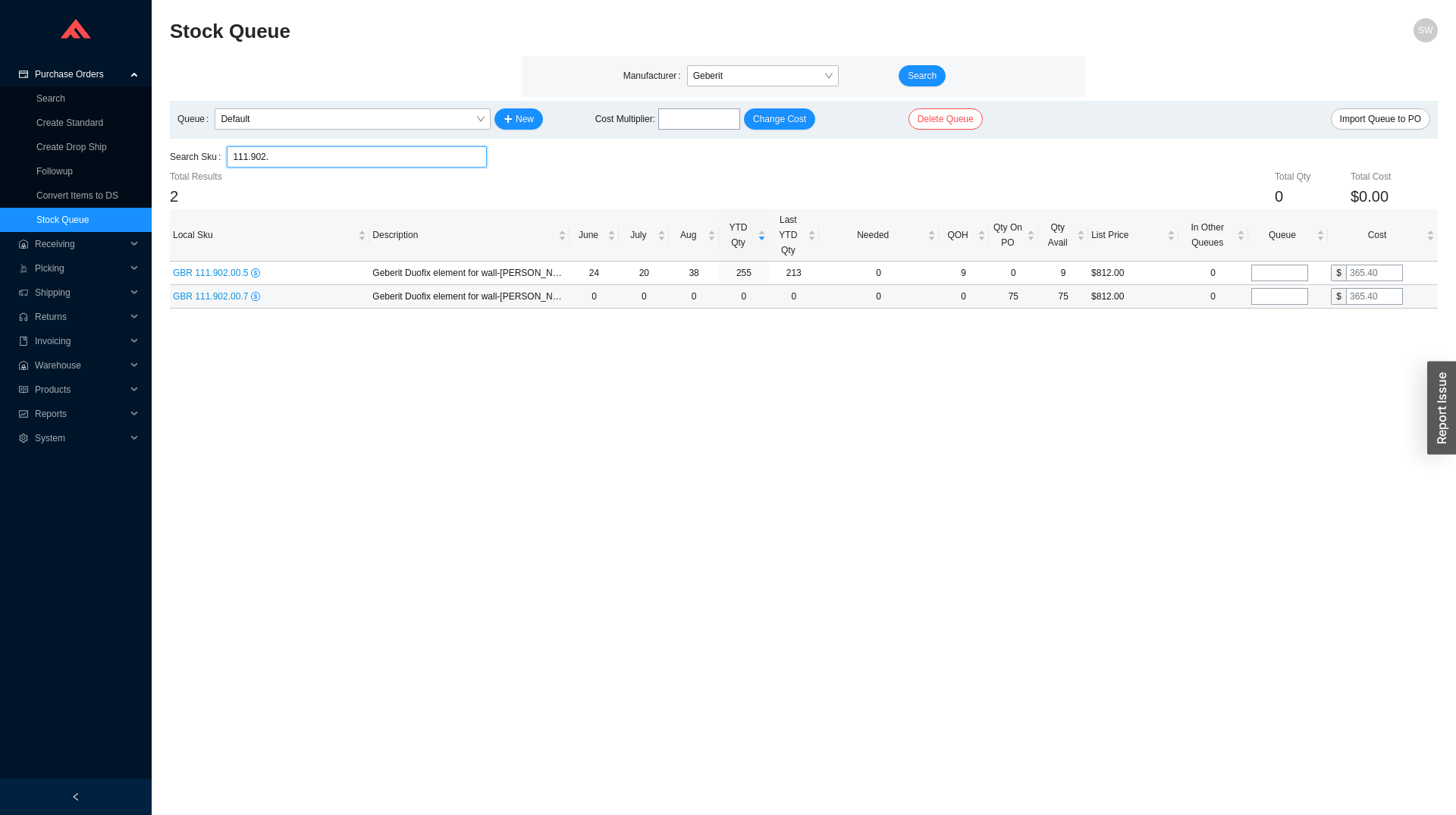
type input "111.902."
click at [221, 296] on span "GBR 111.902.00.7" at bounding box center [212, 296] width 78 height 11
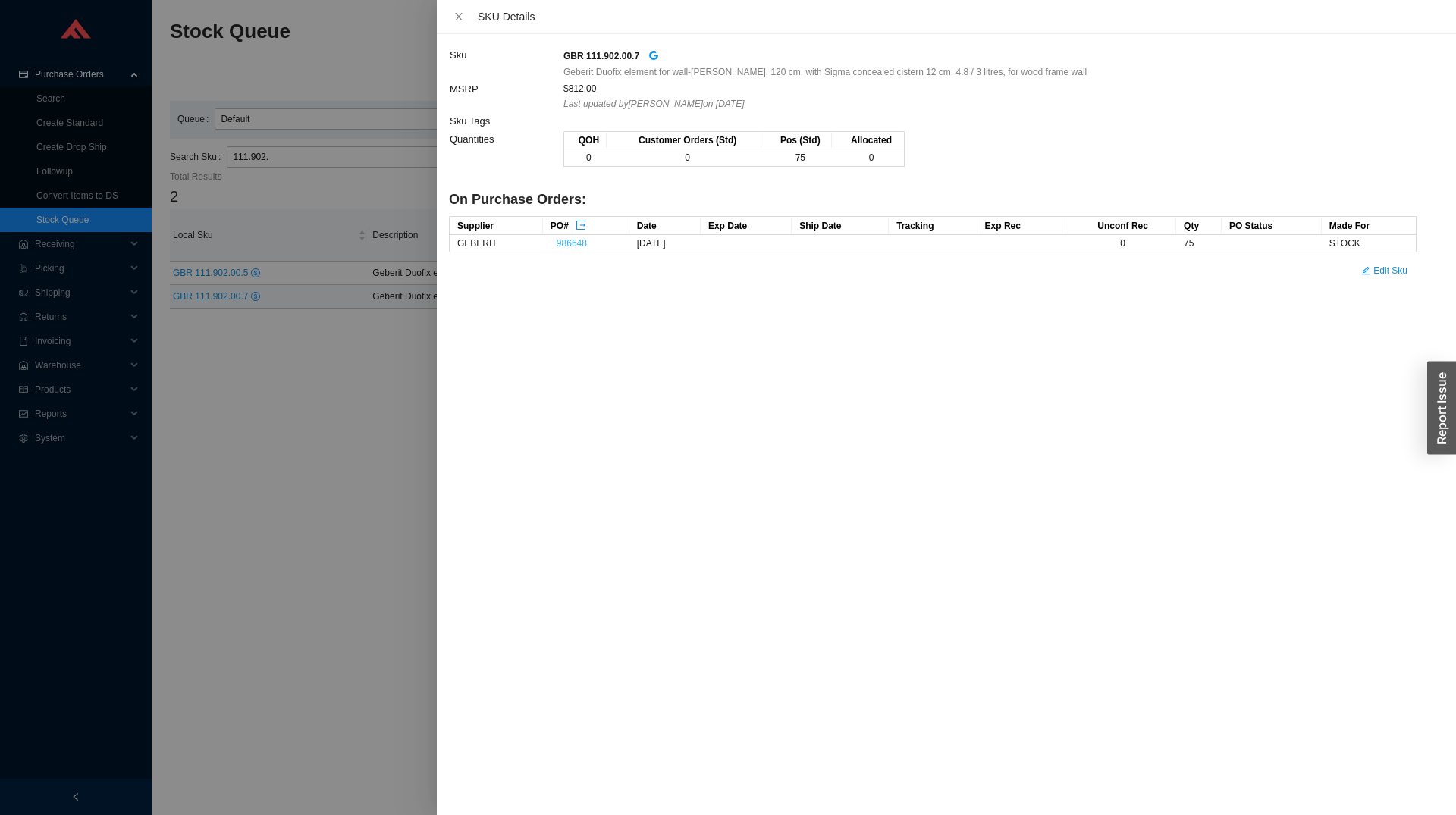
click at [560, 241] on link "986648" at bounding box center [571, 243] width 30 height 11
click at [247, 432] on div at bounding box center [728, 407] width 1456 height 815
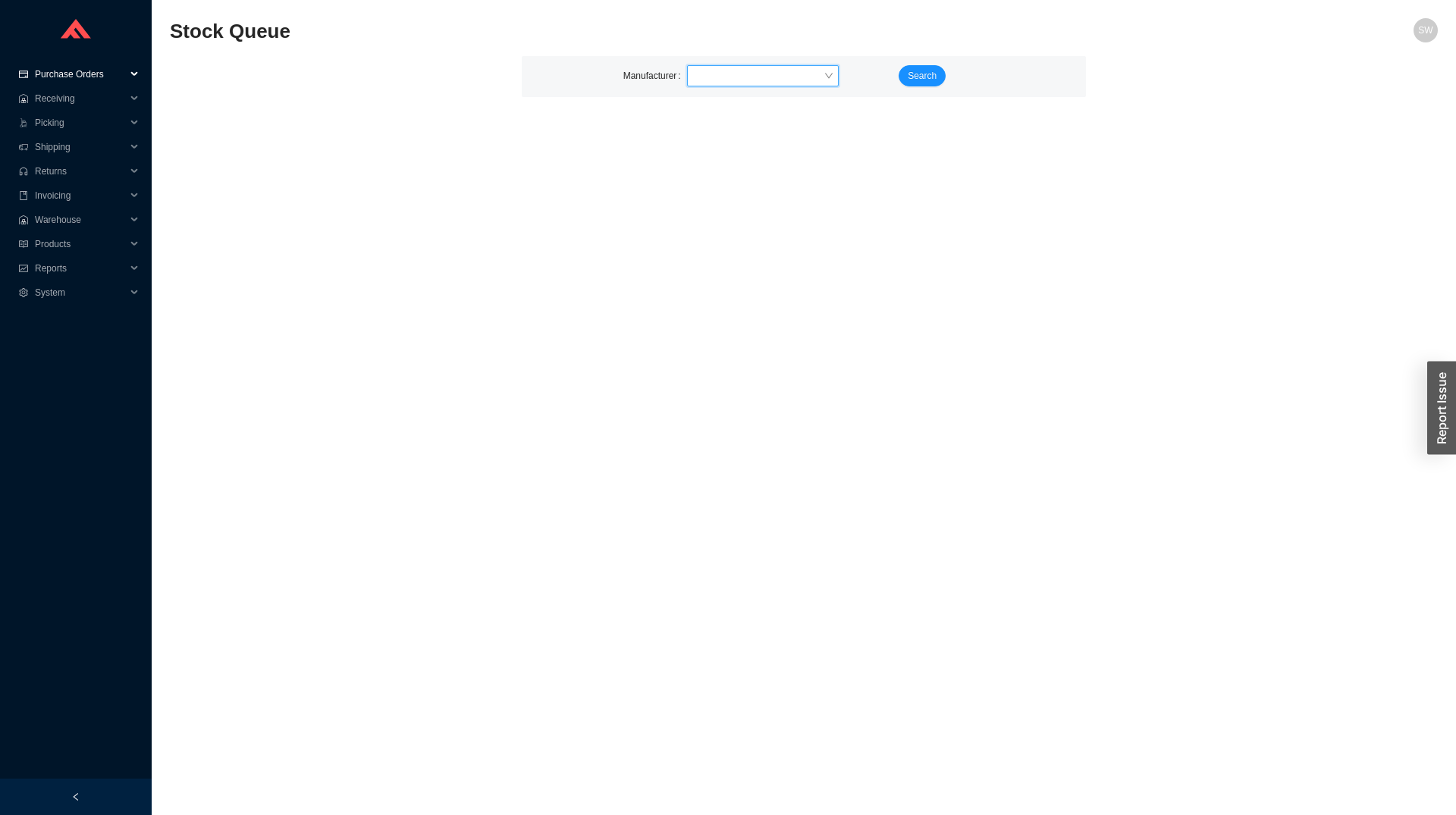
click at [87, 69] on span "Purchase Orders" at bounding box center [81, 74] width 91 height 24
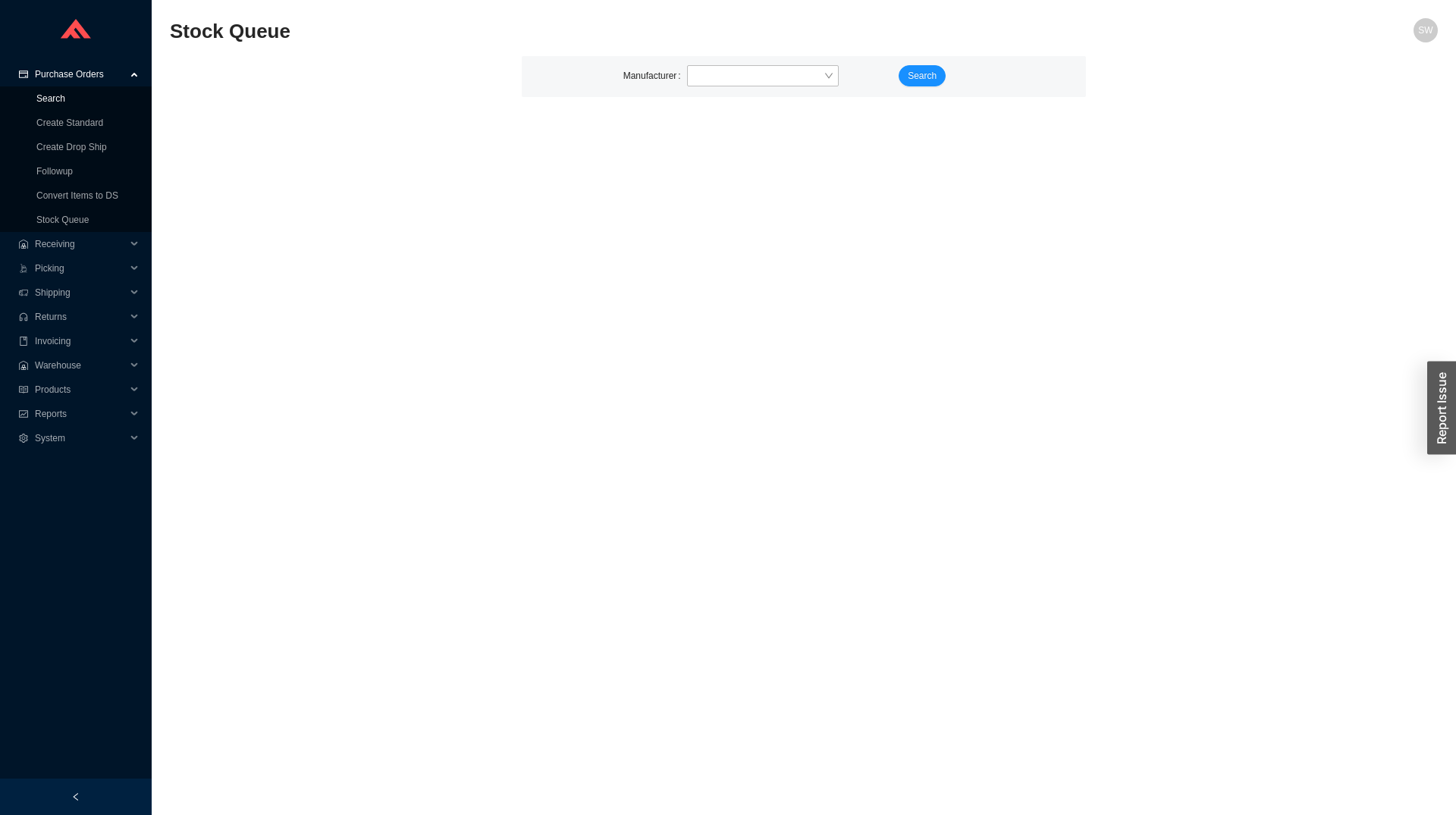
click at [65, 104] on link "Search" at bounding box center [51, 98] width 29 height 11
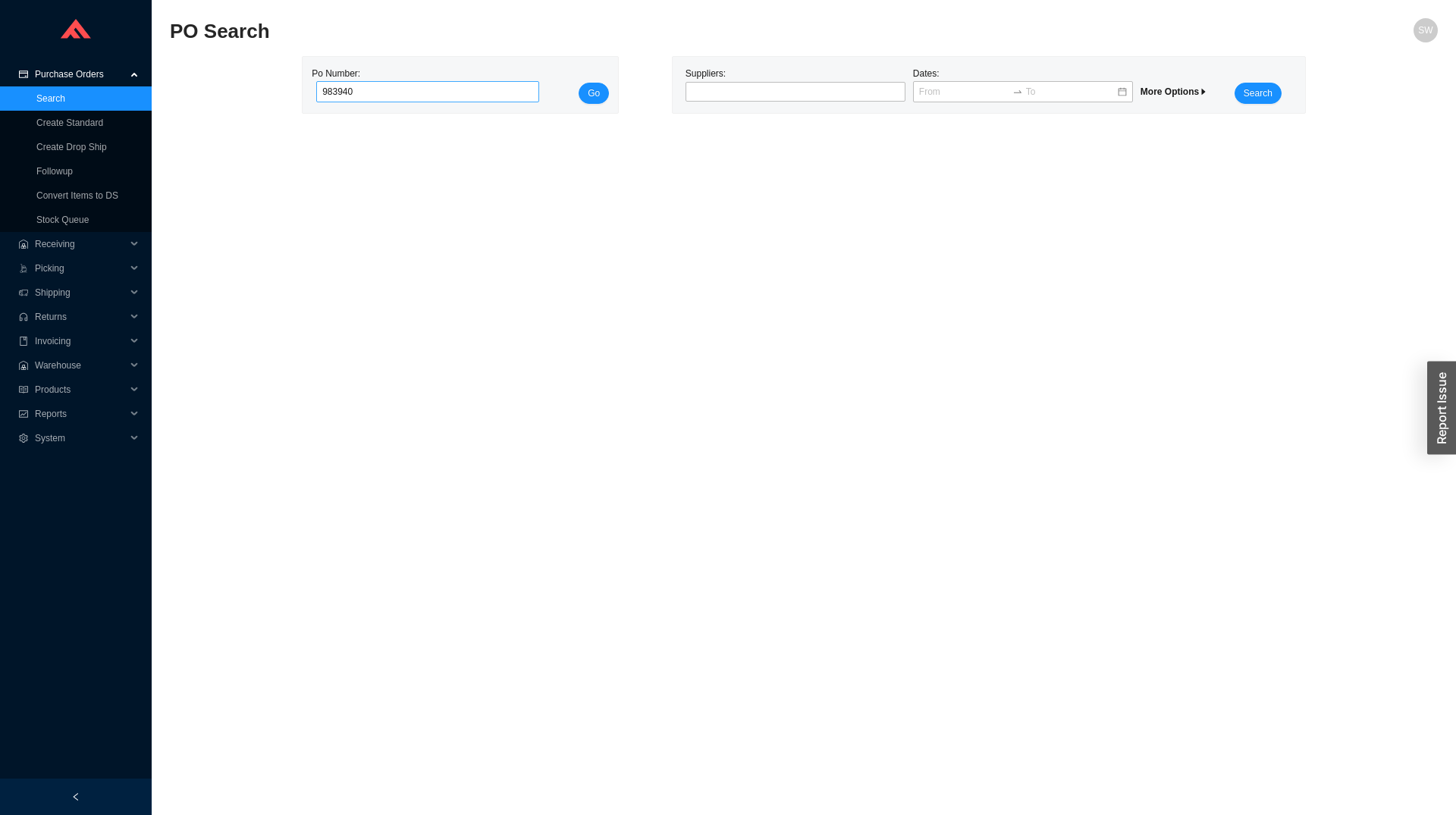
type input "983940"
click button "Go" at bounding box center [593, 93] width 30 height 21
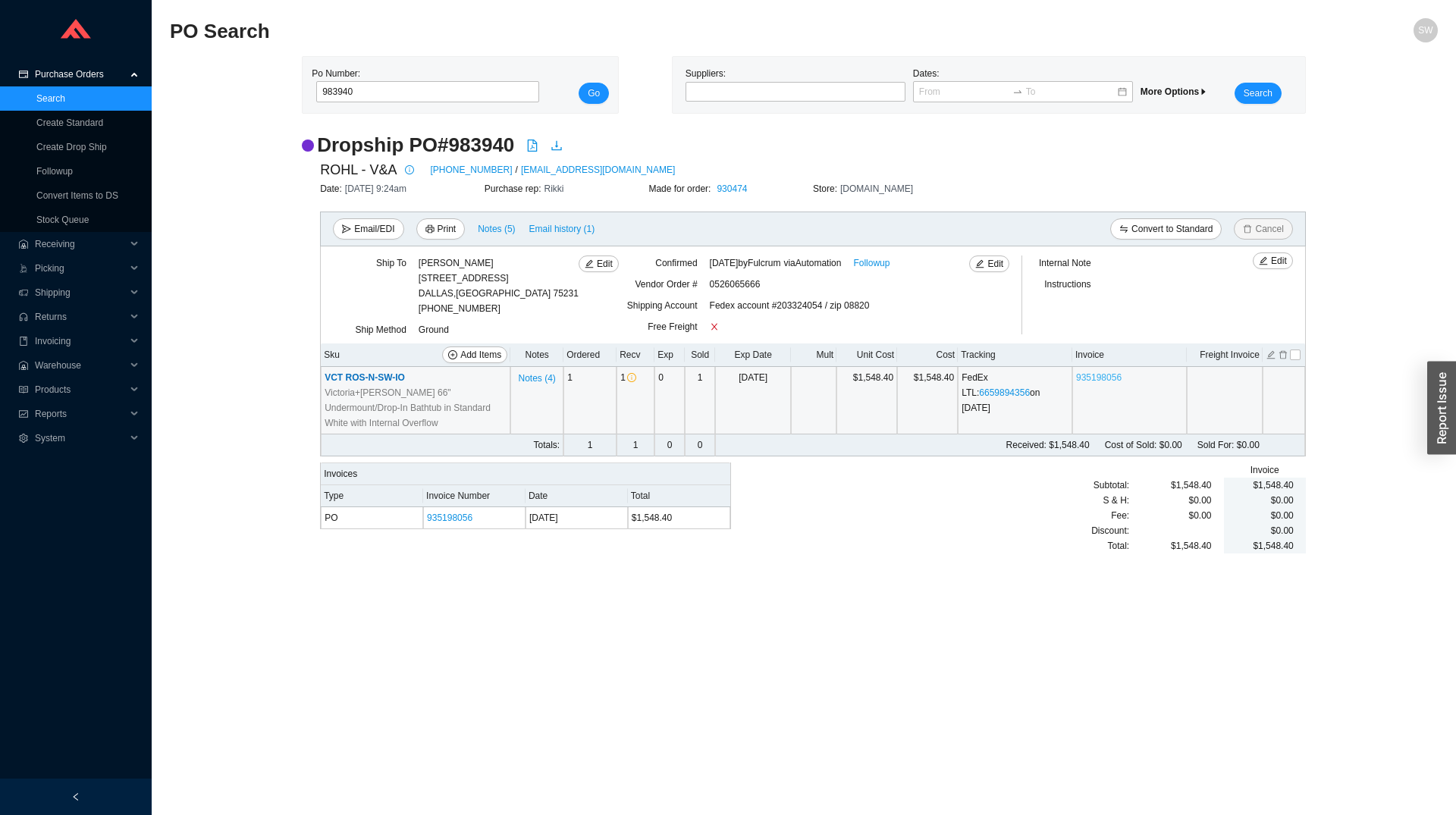
click at [1106, 375] on link "935198056" at bounding box center [1099, 377] width 46 height 11
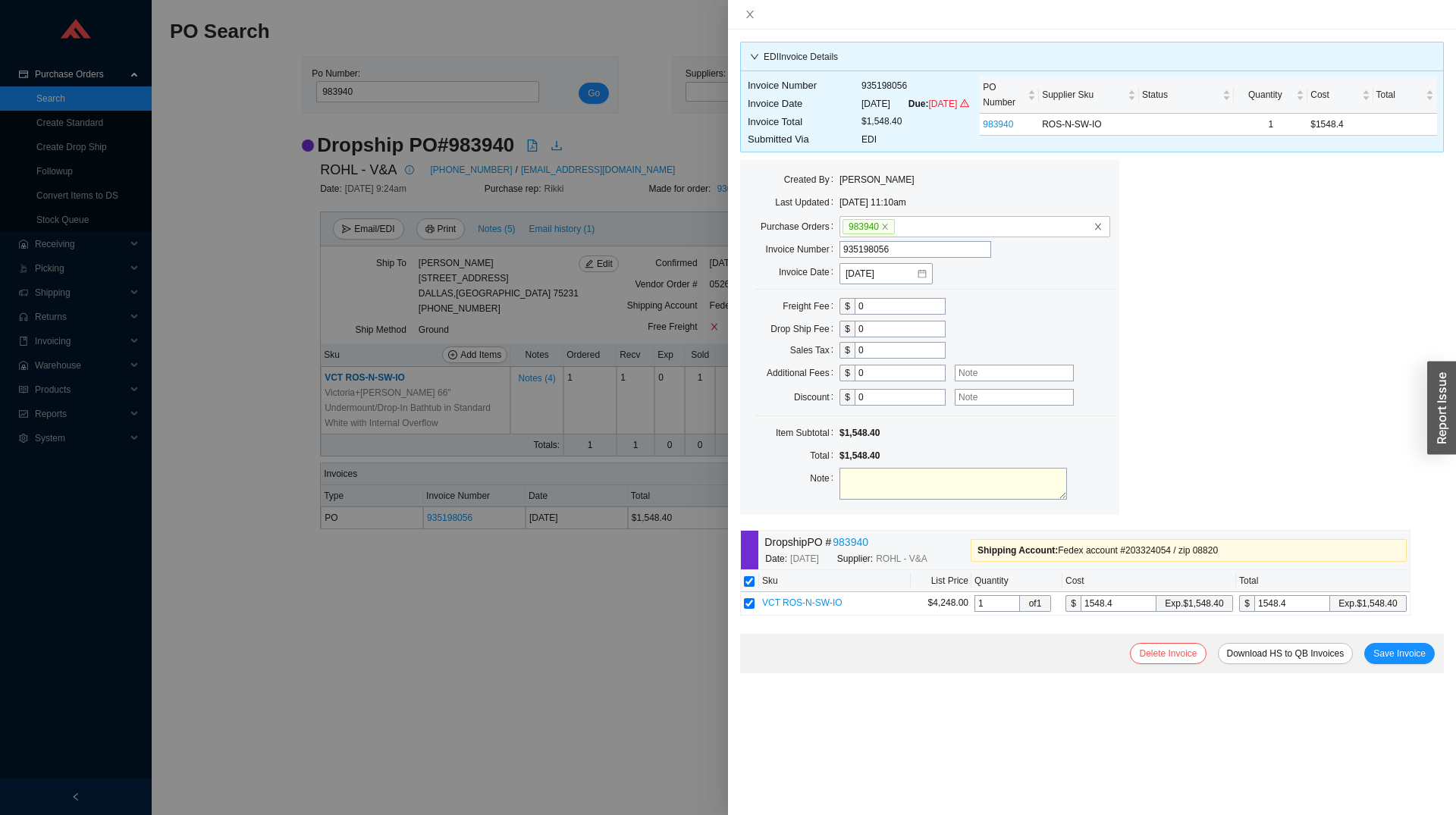
click at [655, 609] on div at bounding box center [728, 407] width 1456 height 815
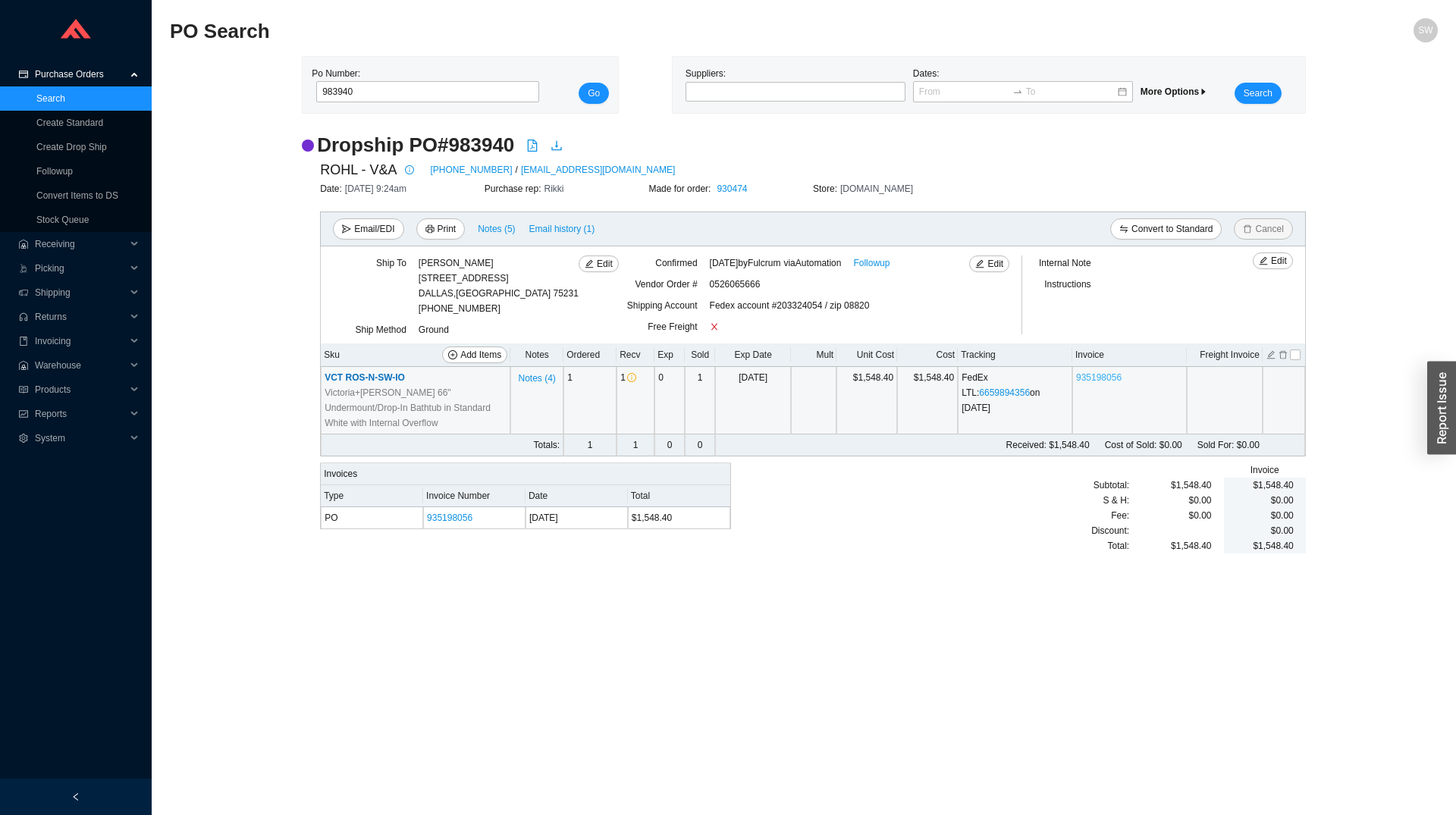
click at [1100, 383] on link "935198056" at bounding box center [1099, 377] width 46 height 11
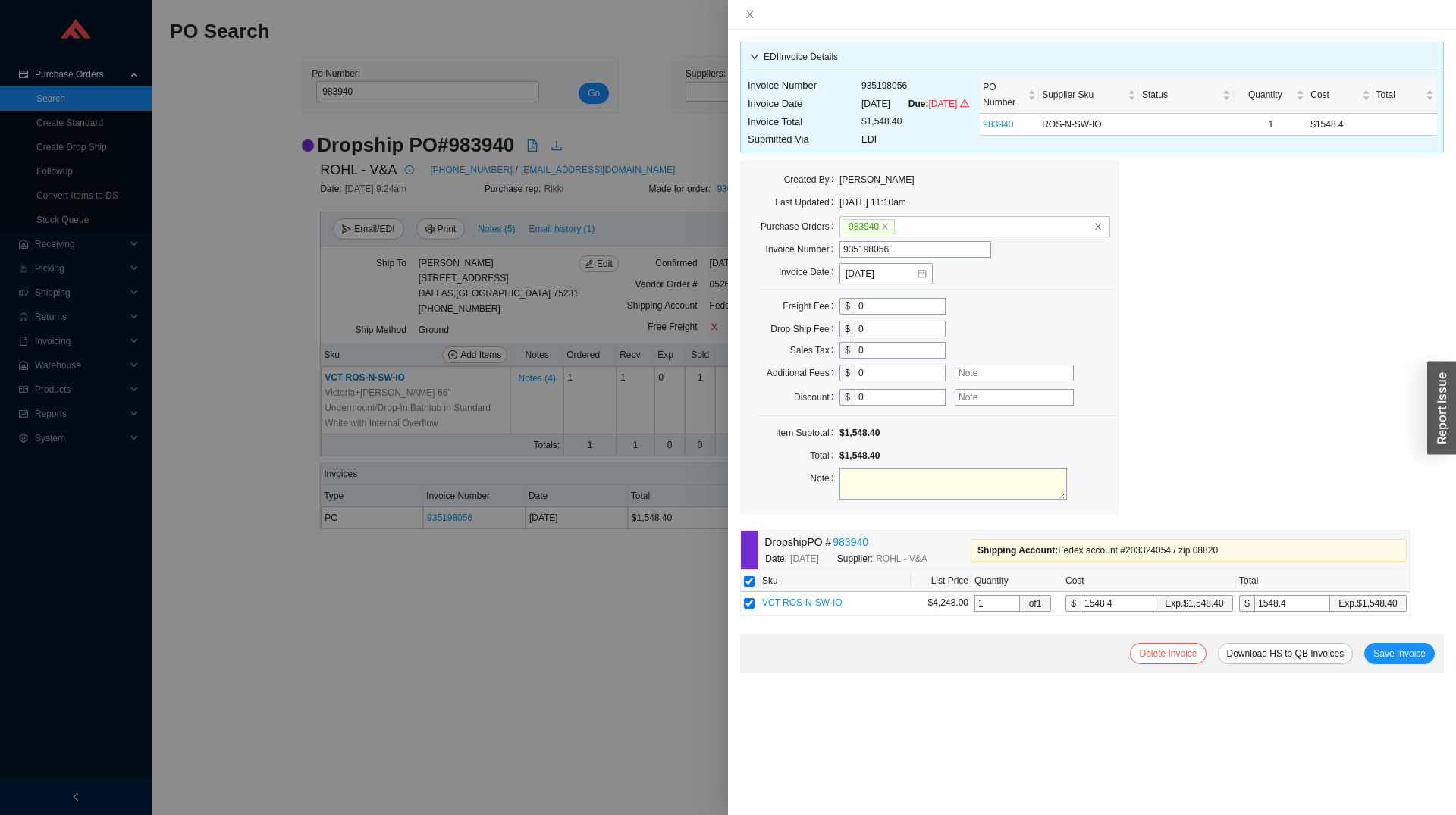
click at [650, 691] on div at bounding box center [728, 407] width 1456 height 815
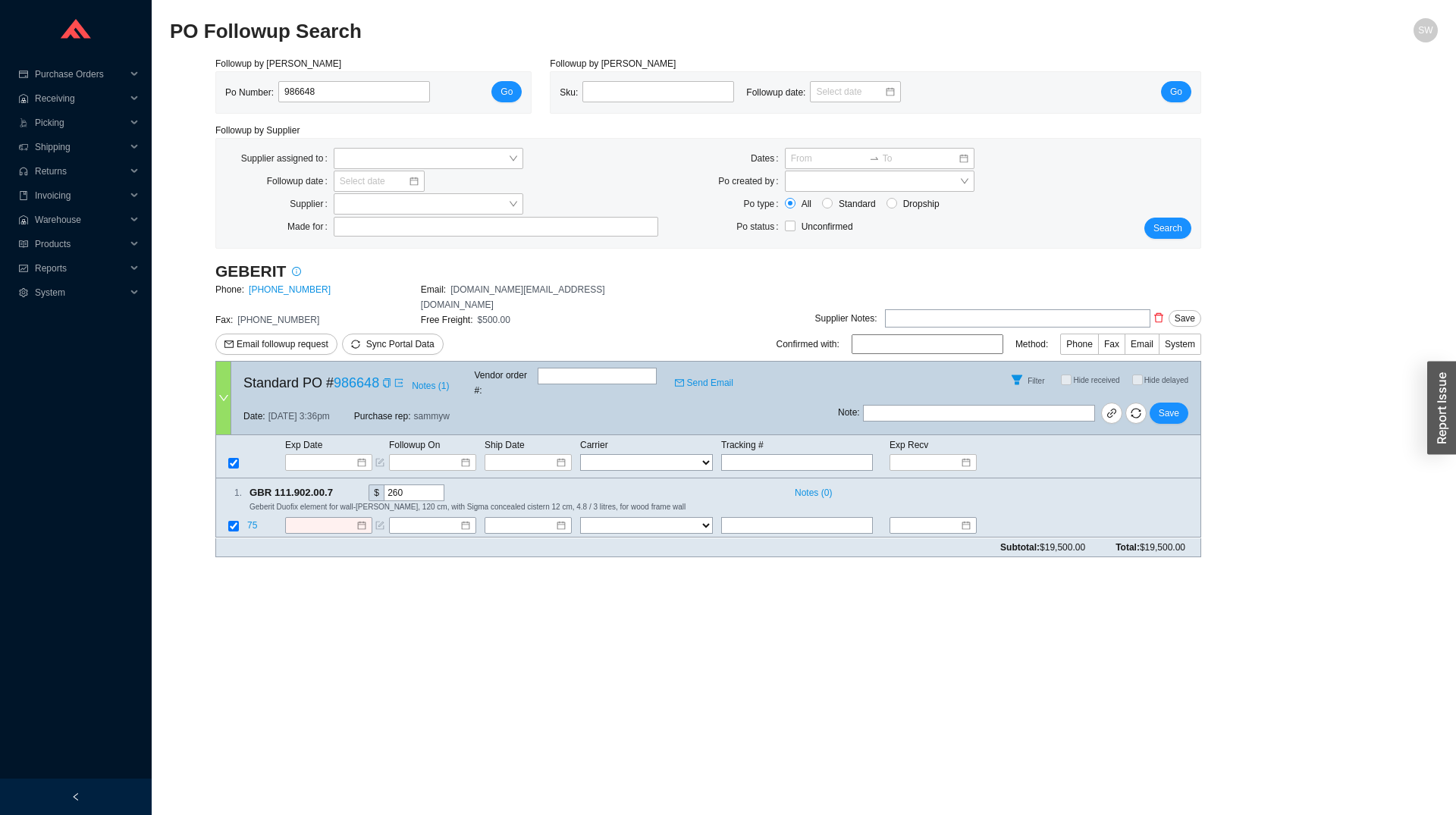
click at [329, 371] on span "Standard PO # 986648" at bounding box center [311, 383] width 135 height 23
click at [347, 375] on link "986648" at bounding box center [357, 383] width 46 height 16
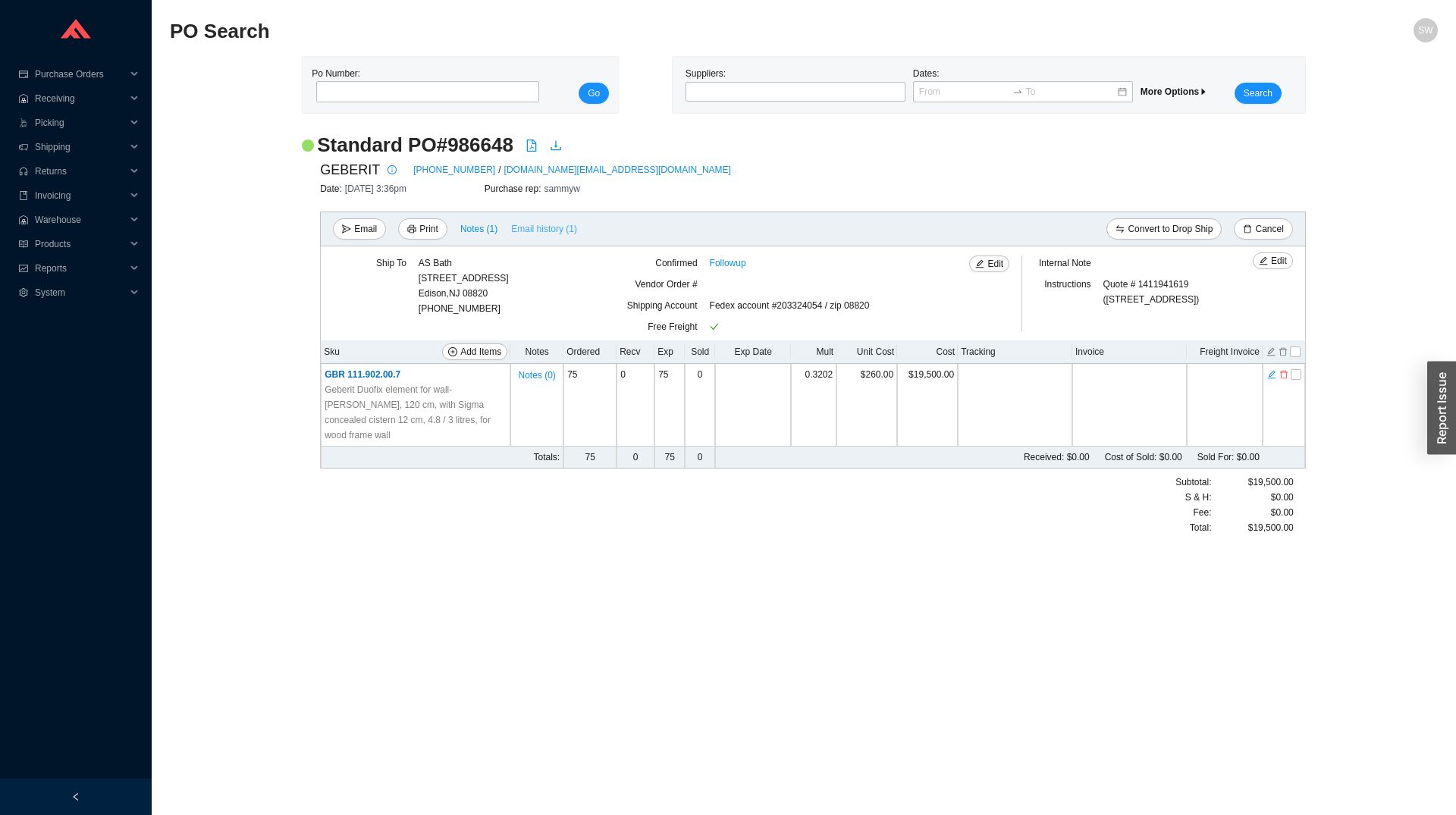
click at [554, 224] on span "Email history (1)" at bounding box center [544, 228] width 66 height 16
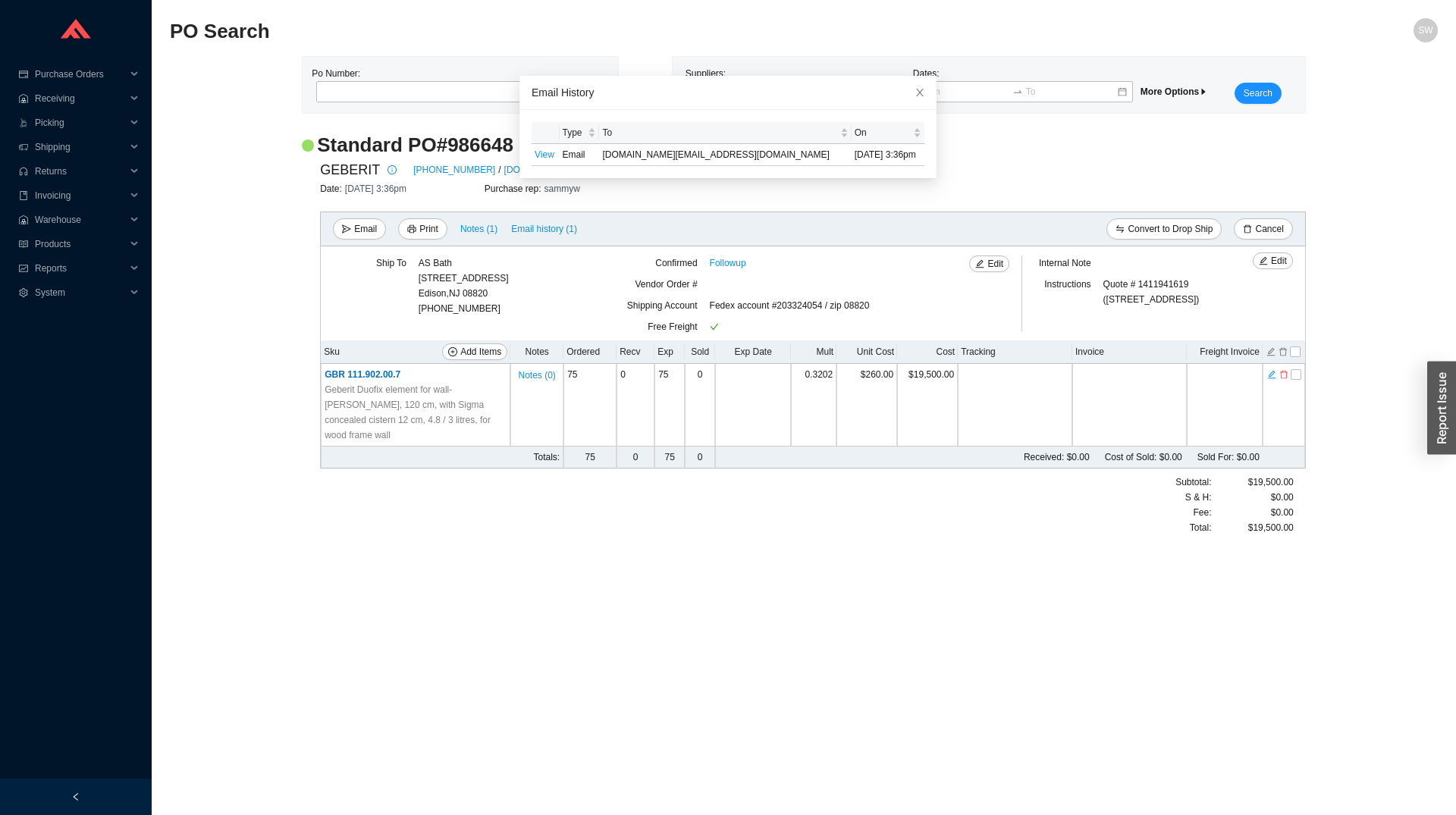
click at [520, 250] on div "Ship To AS Bath 39 Progress Street Edison , NJ 08820 732-381-6930 Confirmed Fol…" at bounding box center [813, 293] width 986 height 94
click at [915, 96] on icon "close" at bounding box center [920, 92] width 11 height 11
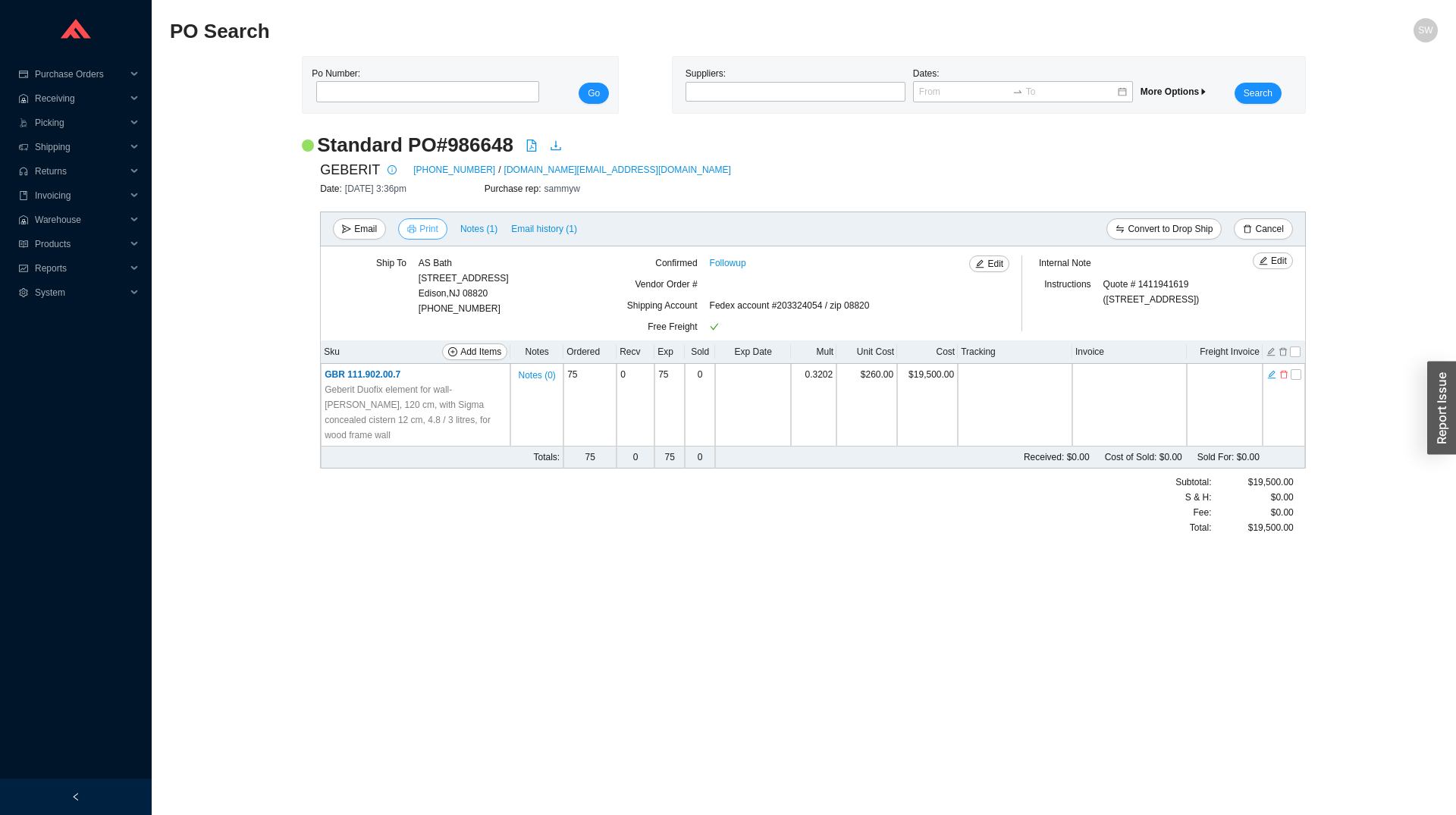
click at [424, 234] on span "Print" at bounding box center [428, 228] width 19 height 16
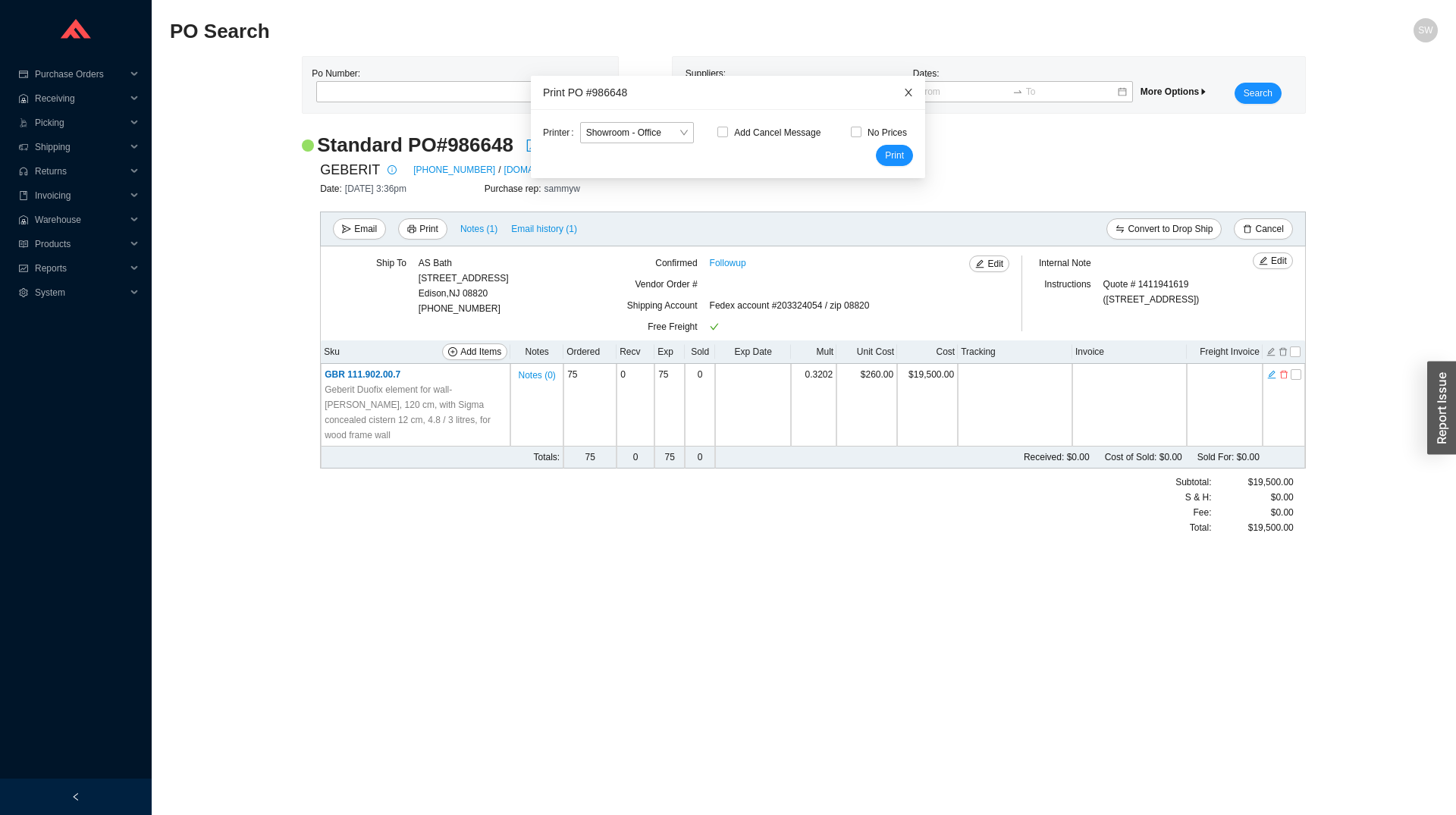
click at [903, 97] on icon "close" at bounding box center [908, 92] width 11 height 11
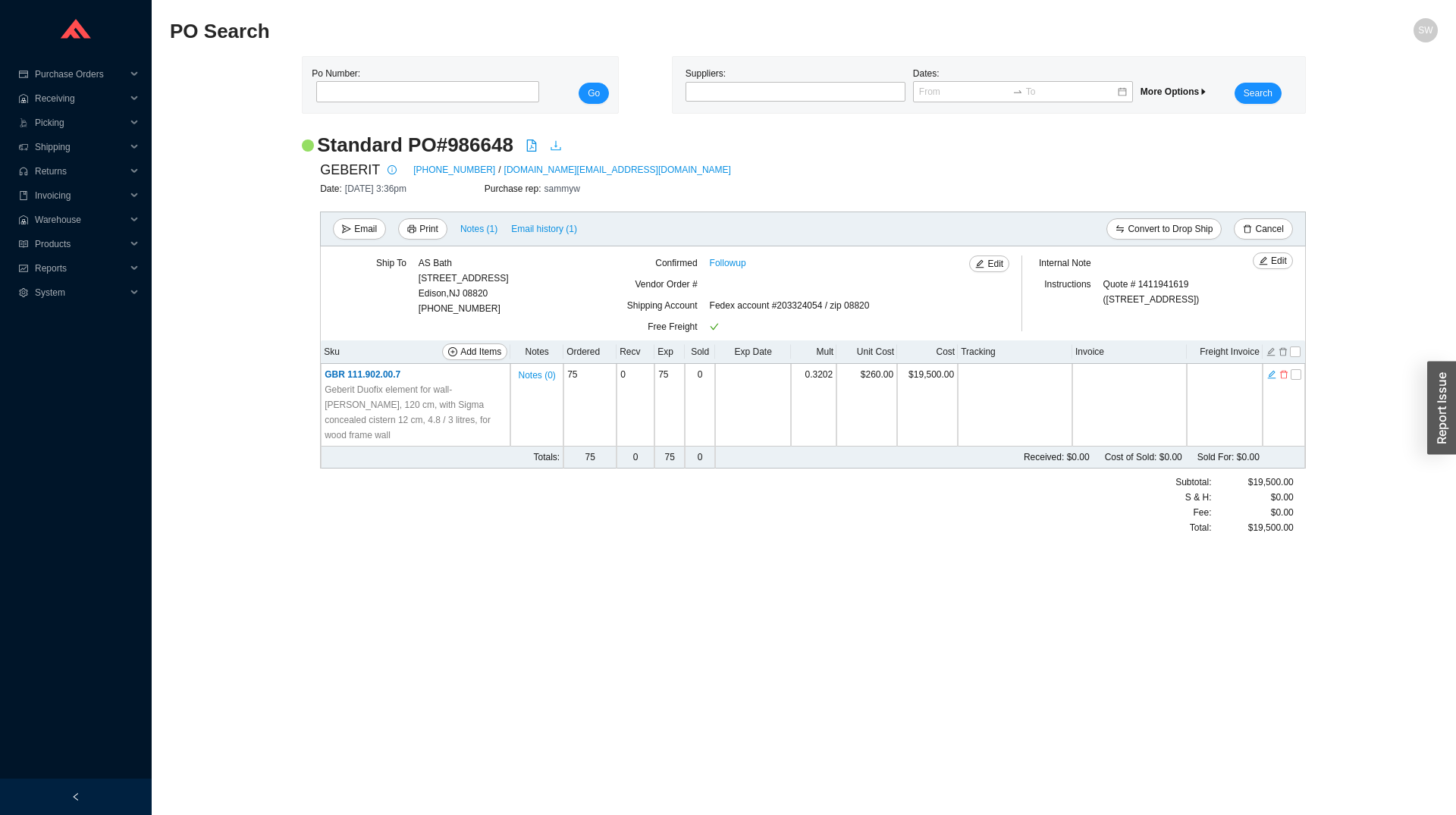
click at [553, 148] on icon "download" at bounding box center [556, 145] width 12 height 12
